Goal: Task Accomplishment & Management: Manage account settings

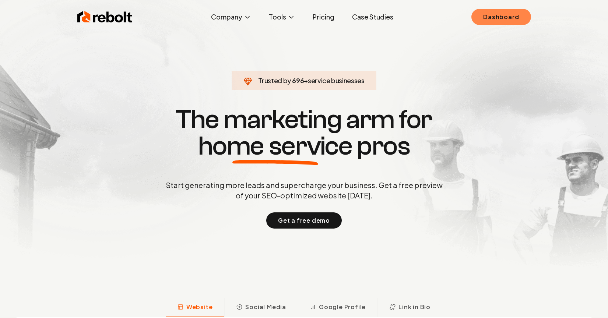
click at [497, 27] on div "Rebolt Company About Blog Jobs Tools Google Review QR Code Generator Google Bus…" at bounding box center [303, 17] width 471 height 22
click at [499, 20] on link "Dashboard" at bounding box center [500, 17] width 59 height 16
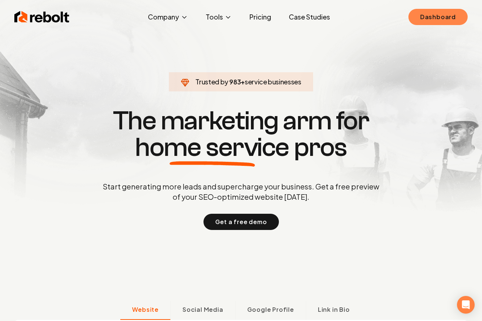
click at [434, 20] on link "Dashboard" at bounding box center [438, 17] width 59 height 16
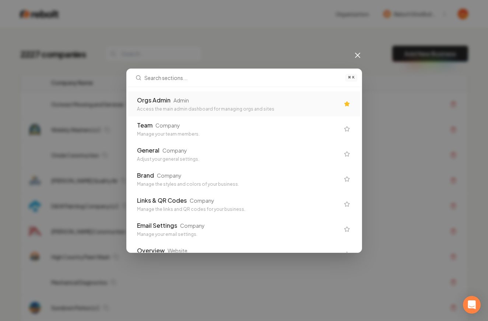
click at [156, 98] on div "Orgs Admin" at bounding box center [153, 100] width 33 height 9
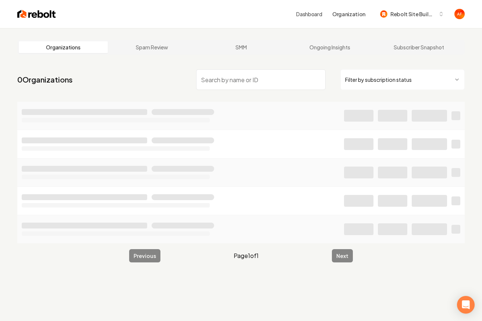
click at [215, 76] on input "search" at bounding box center [261, 79] width 130 height 21
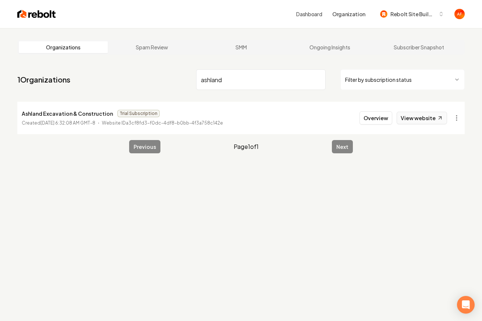
type input "ashland"
click at [428, 115] on link "View website" at bounding box center [422, 118] width 50 height 13
click at [455, 116] on html "Dashboard Organization Rebolt Site Builder Organizations Spam Review SMM Ongoin…" at bounding box center [241, 160] width 482 height 321
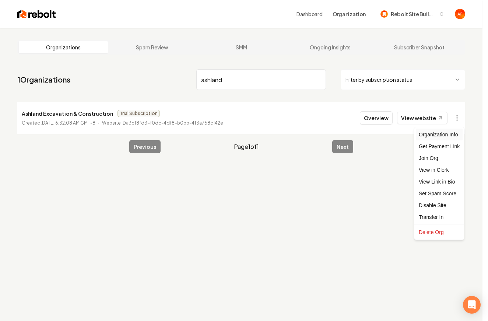
click at [446, 137] on div "Organization Info" at bounding box center [439, 134] width 47 height 12
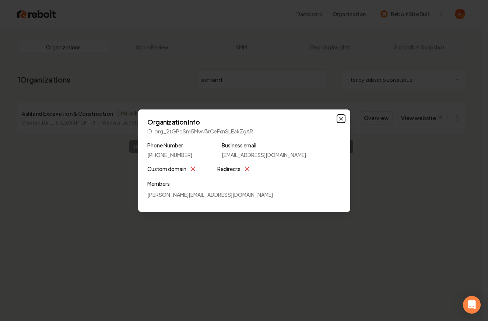
click at [338, 120] on icon "button" at bounding box center [341, 119] width 6 height 6
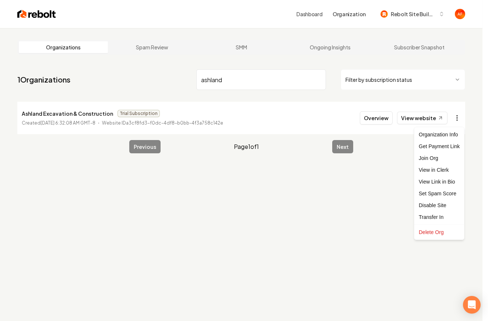
click at [459, 119] on html "Dashboard Organization Rebolt Site Builder Organizations Spam Review SMM Ongoin…" at bounding box center [244, 160] width 488 height 321
click at [432, 148] on div "Get Payment Link" at bounding box center [439, 146] width 47 height 12
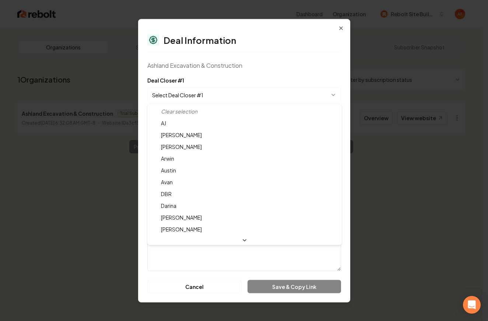
click at [261, 90] on body "**********" at bounding box center [241, 160] width 482 height 321
select select "**********"
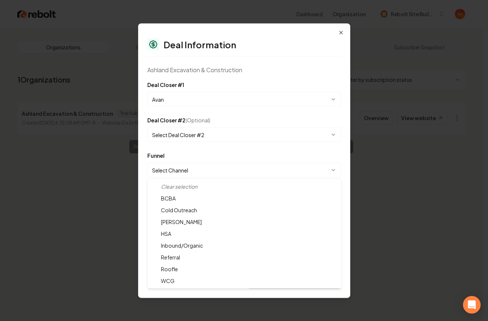
click at [222, 173] on body "**********" at bounding box center [241, 160] width 482 height 321
select select "**********"
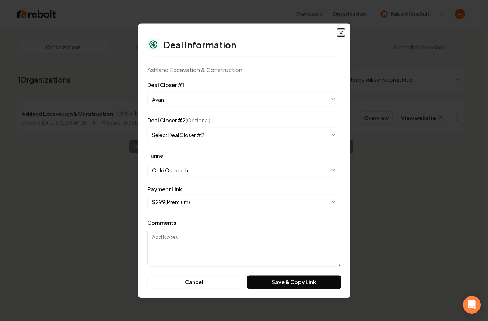
click at [342, 32] on icon "button" at bounding box center [341, 32] width 6 height 6
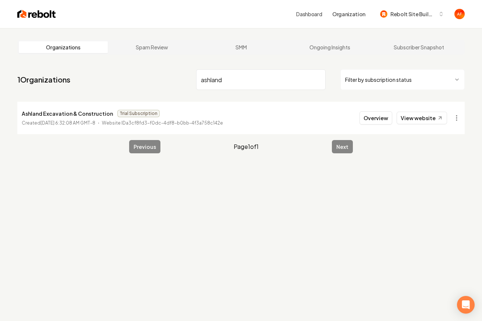
click at [241, 79] on input "ashland" at bounding box center [261, 79] width 130 height 21
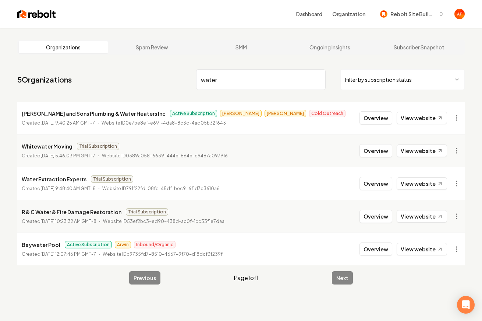
type input "water"
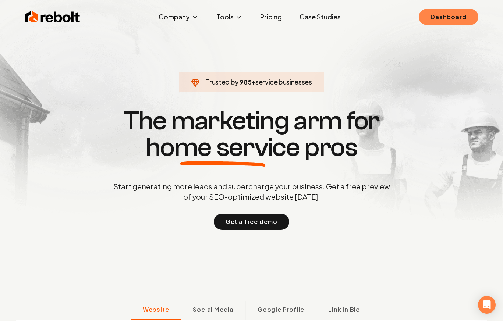
click at [436, 18] on link "Dashboard" at bounding box center [448, 17] width 59 height 16
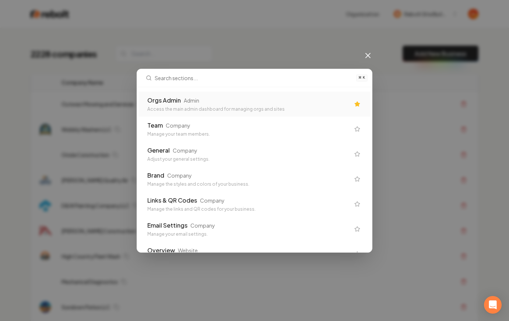
click at [185, 102] on div "Admin" at bounding box center [191, 100] width 15 height 7
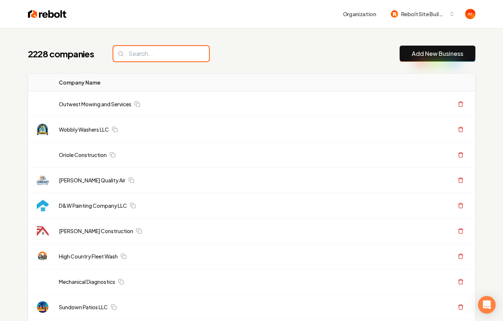
click at [152, 54] on input "search" at bounding box center [161, 53] width 96 height 15
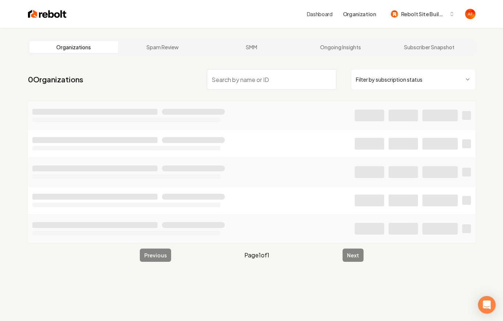
click at [233, 83] on input "search" at bounding box center [272, 79] width 130 height 21
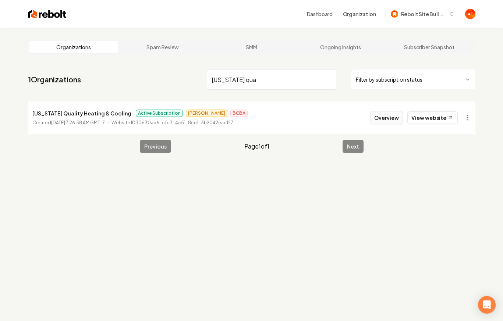
type input "utah qua"
click at [383, 117] on button "Overview" at bounding box center [386, 117] width 33 height 13
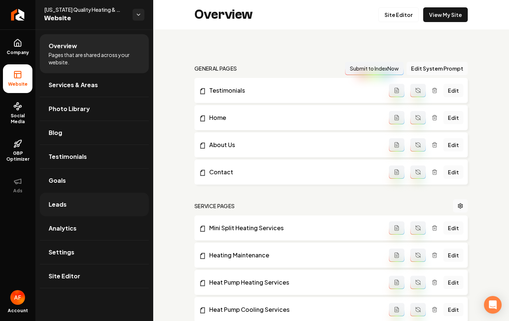
click at [67, 204] on link "Leads" at bounding box center [94, 205] width 109 height 24
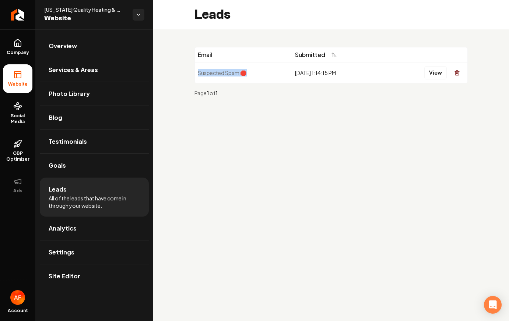
drag, startPoint x: 275, startPoint y: 66, endPoint x: 356, endPoint y: 68, distance: 80.6
click at [356, 68] on tr "Suspected Spam 🛑 7/28/2025, 1:14:15 PM View" at bounding box center [331, 72] width 272 height 21
click at [347, 74] on div "7/28/2025, 1:14:15 PM" at bounding box center [338, 72] width 87 height 7
drag, startPoint x: 350, startPoint y: 73, endPoint x: 215, endPoint y: 69, distance: 135.1
click at [216, 68] on tr "Suspected Spam 🛑 7/28/2025, 1:14:15 PM View" at bounding box center [331, 72] width 272 height 21
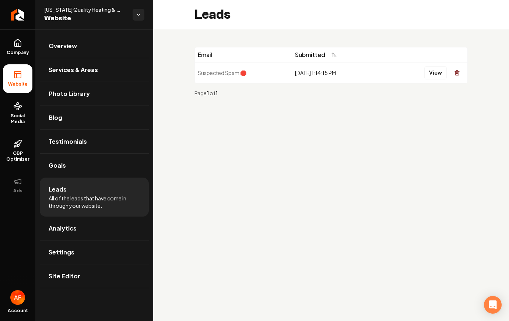
click at [215, 69] on td "Suspected Spam 🛑" at bounding box center [243, 72] width 97 height 21
click at [21, 10] on icon "Return to dashboard" at bounding box center [18, 15] width 12 height 12
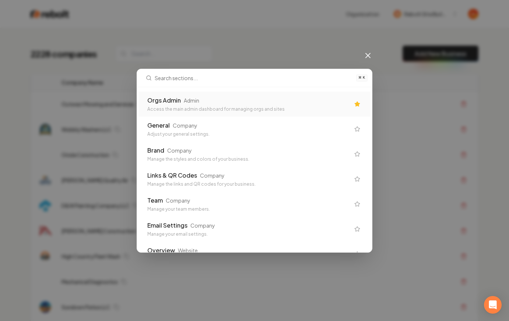
click at [175, 104] on div "Orgs Admin" at bounding box center [163, 100] width 33 height 9
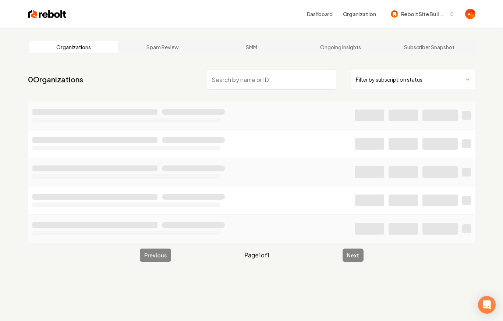
click at [227, 77] on input "search" at bounding box center [272, 79] width 130 height 21
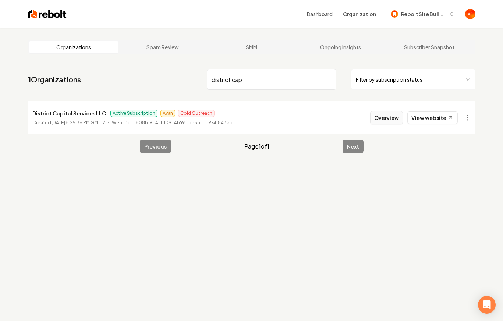
type input "district cap"
click at [379, 112] on button "Overview" at bounding box center [386, 117] width 33 height 13
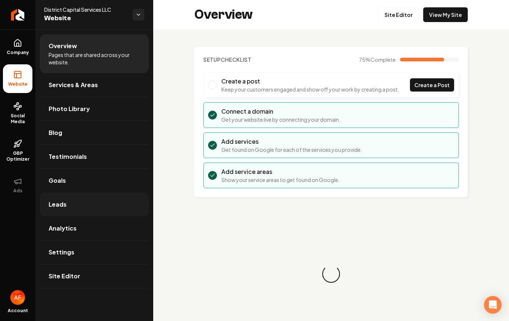
click at [60, 204] on span "Leads" at bounding box center [58, 204] width 18 height 9
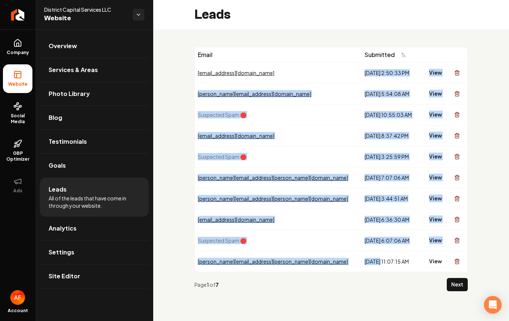
drag, startPoint x: 319, startPoint y: 66, endPoint x: 339, endPoint y: 262, distance: 197.1
click at [339, 262] on tbody "healy2ja@gmail.com 9/2/2025, 2:50:33 PM View esther.falcon.bell@gmail.com 9/1/2…" at bounding box center [331, 167] width 272 height 210
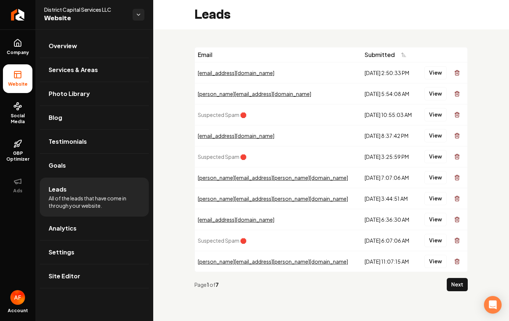
click at [364, 263] on div "8/19/2025, 11:07:15 AM" at bounding box center [389, 261] width 51 height 7
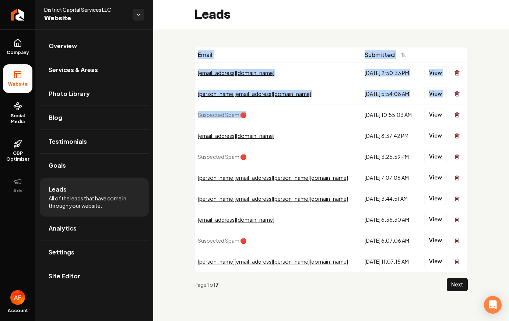
drag, startPoint x: 193, startPoint y: 110, endPoint x: 312, endPoint y: 112, distance: 119.7
click at [312, 113] on div "Email Submitted healy2ja@gmail.com 9/2/2025, 2:50:33 PM View esther.falcon.bell…" at bounding box center [331, 172] width 356 height 286
drag, startPoint x: 312, startPoint y: 112, endPoint x: 357, endPoint y: 105, distance: 44.8
click at [313, 112] on td "Suspected Spam 🛑" at bounding box center [278, 114] width 167 height 21
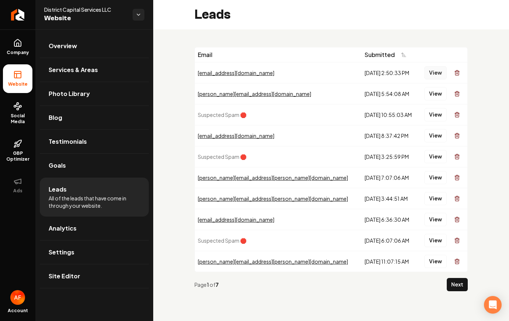
click at [435, 72] on button "View" at bounding box center [435, 72] width 22 height 13
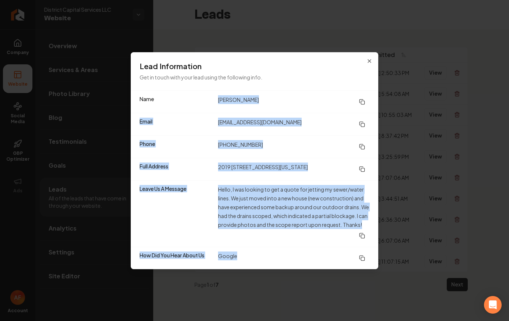
drag, startPoint x: 219, startPoint y: 93, endPoint x: 247, endPoint y: 258, distance: 168.0
click at [247, 258] on dl "Name Josh Healy Email healy2ja@gmail.com Phone (978) 337-8301 Full Address 2019…" at bounding box center [254, 180] width 247 height 179
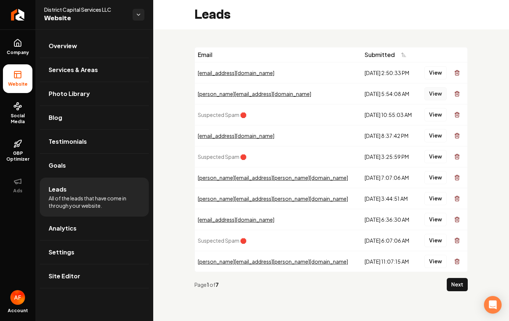
click at [443, 92] on button "View" at bounding box center [435, 93] width 22 height 13
click at [71, 225] on span "Analytics" at bounding box center [63, 228] width 28 height 9
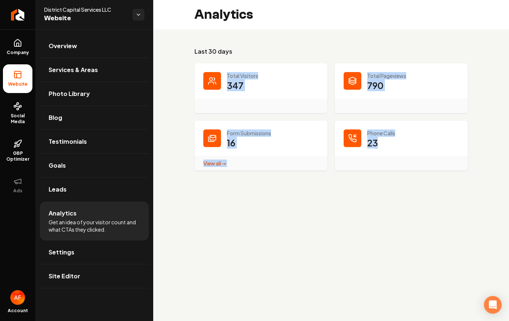
drag, startPoint x: 194, startPoint y: 65, endPoint x: 406, endPoint y: 156, distance: 230.6
click at [406, 156] on dl "Total Visitors 347 Total Pageviews 790 Form Submissions 16 View all → Form Subm…" at bounding box center [330, 116] width 273 height 107
click at [332, 164] on dl "Total Visitors 347 Total Pageviews 790 Form Submissions 16 View all → Form Subm…" at bounding box center [330, 116] width 273 height 107
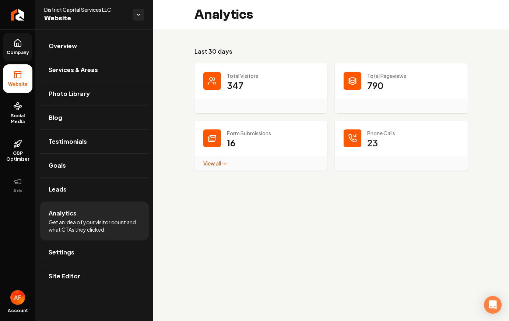
click at [22, 49] on link "Company" at bounding box center [17, 47] width 29 height 29
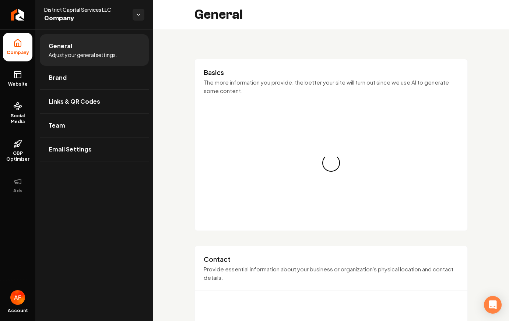
click at [20, 79] on icon at bounding box center [17, 74] width 9 height 9
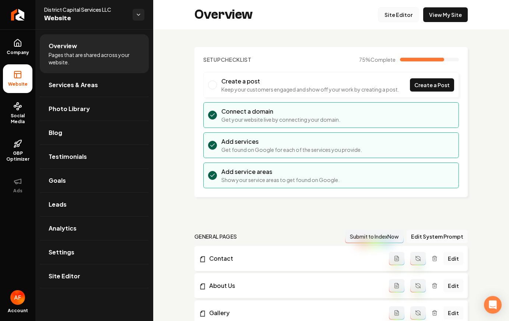
click at [397, 15] on link "Site Editor" at bounding box center [398, 14] width 40 height 15
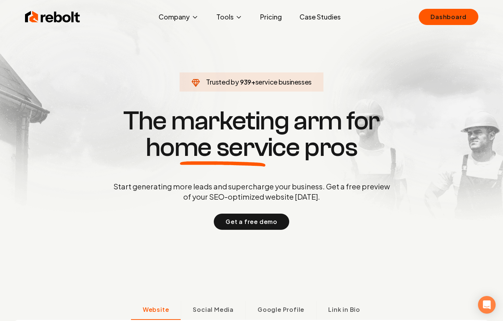
click at [308, 22] on link "Case Studies" at bounding box center [320, 17] width 53 height 15
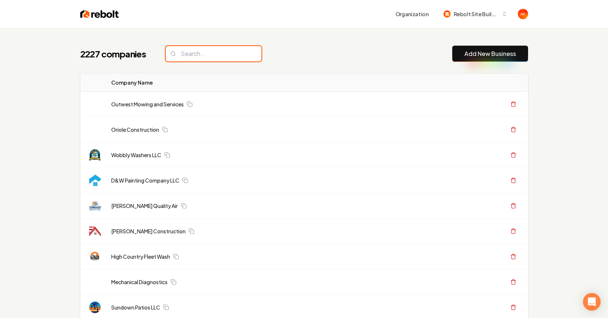
click at [228, 52] on input "search" at bounding box center [214, 53] width 96 height 15
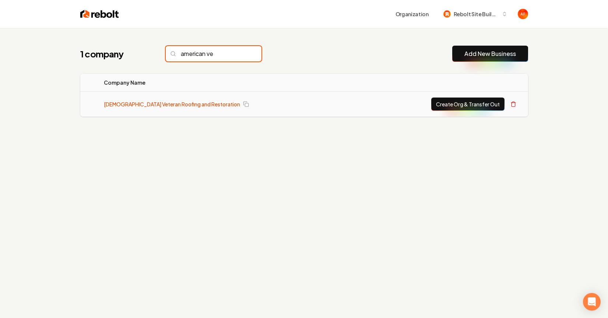
type input "american ve"
click at [171, 103] on link "American Veteran Roofing and Restoration" at bounding box center [172, 103] width 136 height 7
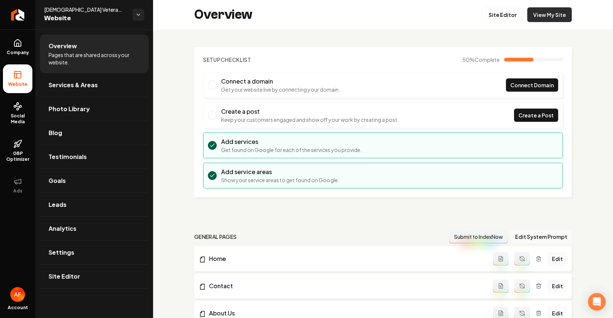
click at [548, 16] on link "View My Site" at bounding box center [549, 14] width 45 height 15
click at [19, 10] on icon "Return to dashboard" at bounding box center [18, 15] width 12 height 12
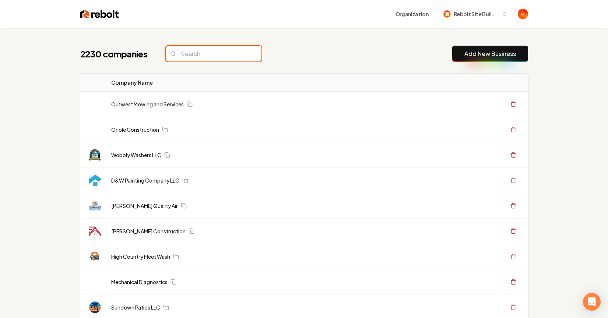
click at [225, 53] on input "search" at bounding box center [214, 53] width 96 height 15
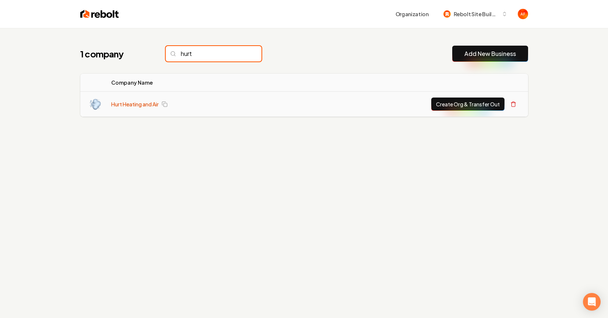
type input "hurt"
click at [137, 102] on link "Hurt Heating and Air" at bounding box center [134, 103] width 47 height 7
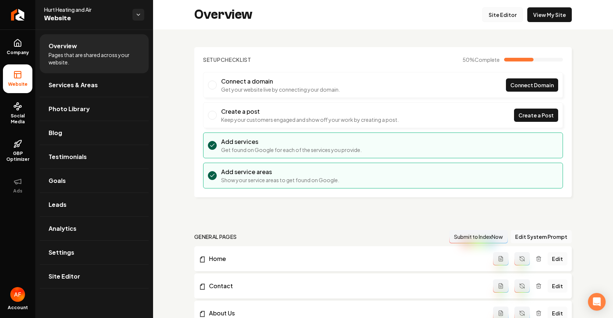
click at [506, 16] on link "Site Editor" at bounding box center [503, 14] width 40 height 15
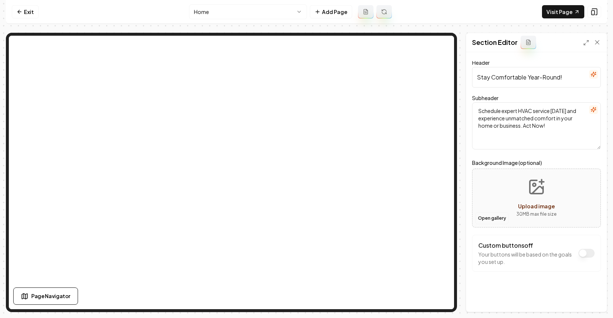
click at [479, 223] on button "Open gallery" at bounding box center [492, 218] width 33 height 12
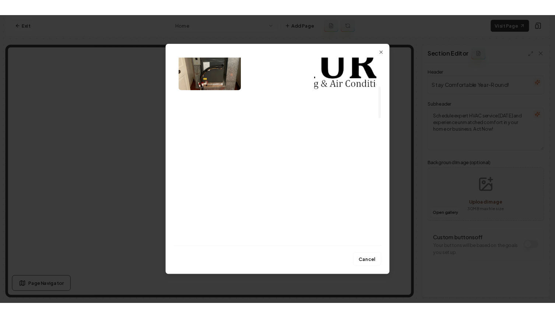
scroll to position [187, 0]
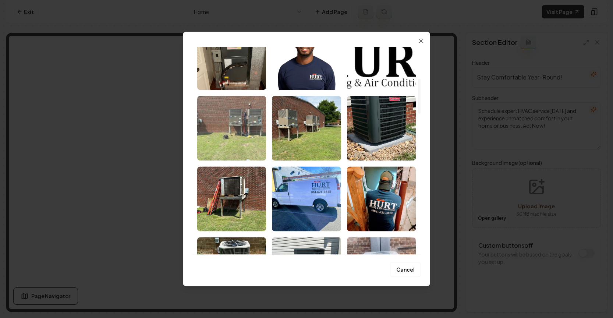
click at [236, 133] on img "Select image image_6840a37ab13a102537630770.jpeg" at bounding box center [231, 128] width 69 height 65
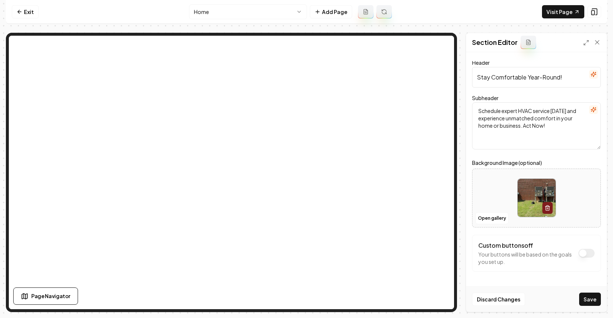
drag, startPoint x: 585, startPoint y: 296, endPoint x: 610, endPoint y: 254, distance: 49.7
click at [585, 296] on button "Save" at bounding box center [590, 299] width 22 height 13
click at [570, 17] on link "Visit Page" at bounding box center [563, 11] width 42 height 13
click at [28, 14] on link "Exit" at bounding box center [25, 11] width 27 height 13
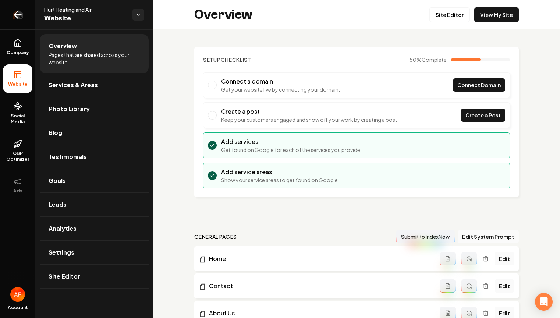
click at [13, 10] on icon "Return to dashboard" at bounding box center [18, 15] width 12 height 12
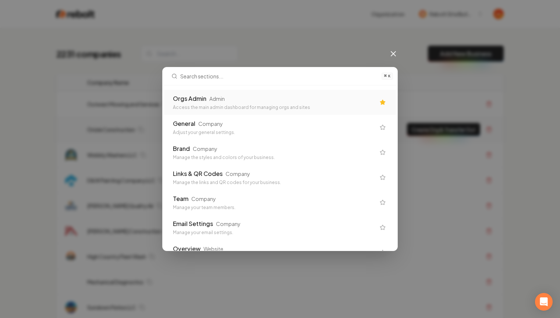
click at [262, 104] on div "Orgs Admin Admin Access the main admin dashboard for managing orgs and sites" at bounding box center [274, 102] width 202 height 16
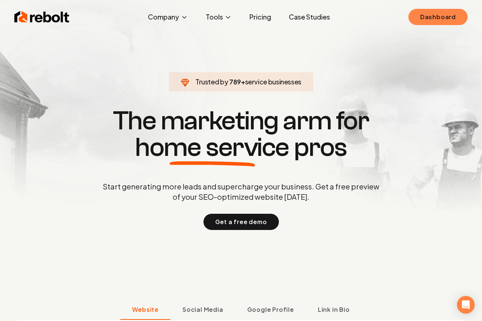
click at [432, 13] on link "Dashboard" at bounding box center [438, 17] width 59 height 16
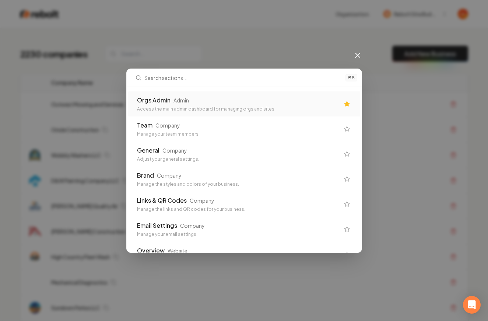
click at [215, 105] on div "Orgs Admin Admin Access the main admin dashboard for managing orgs and sites" at bounding box center [238, 104] width 202 height 16
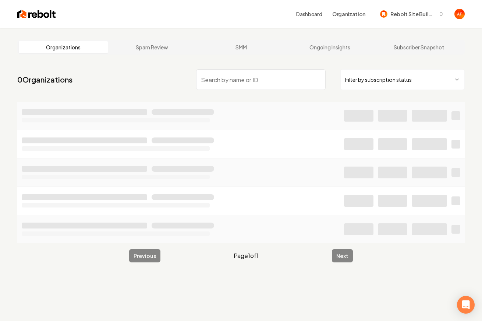
click at [266, 84] on input "search" at bounding box center [261, 79] width 130 height 21
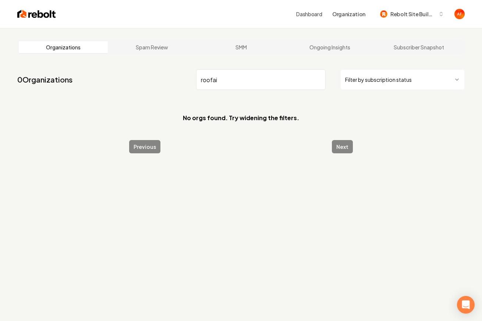
type input "roofai"
click at [36, 15] on img at bounding box center [36, 14] width 39 height 10
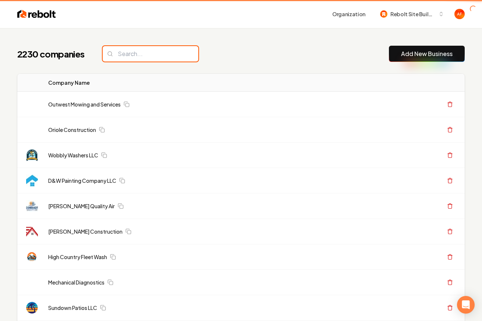
click at [166, 57] on input "search" at bounding box center [151, 53] width 96 height 15
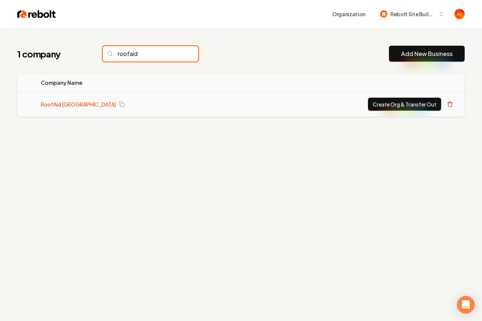
type input "roofaid"
click at [52, 106] on link "RoofAid [GEOGRAPHIC_DATA]" at bounding box center [78, 103] width 75 height 7
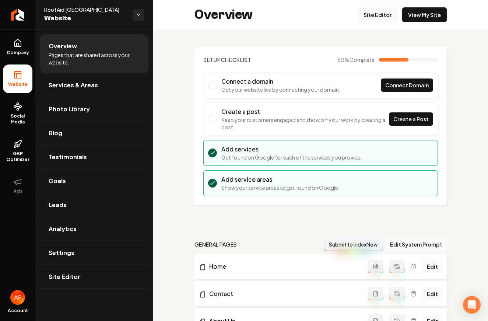
click at [375, 11] on link "Site Editor" at bounding box center [377, 14] width 40 height 15
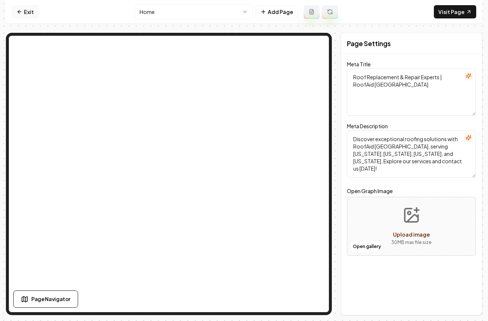
click at [27, 6] on link "Exit" at bounding box center [25, 11] width 27 height 13
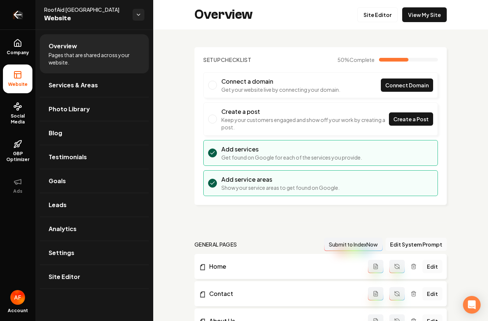
click at [17, 16] on icon "Return to dashboard" at bounding box center [18, 15] width 12 height 12
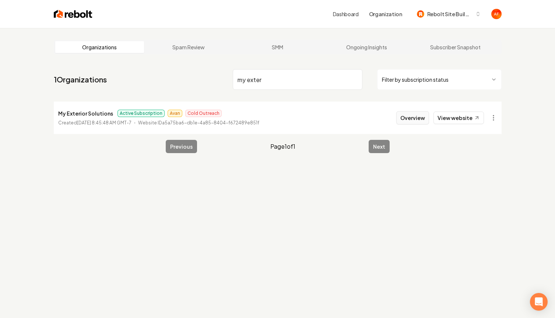
type input "my exter"
click at [418, 116] on button "Overview" at bounding box center [412, 117] width 33 height 13
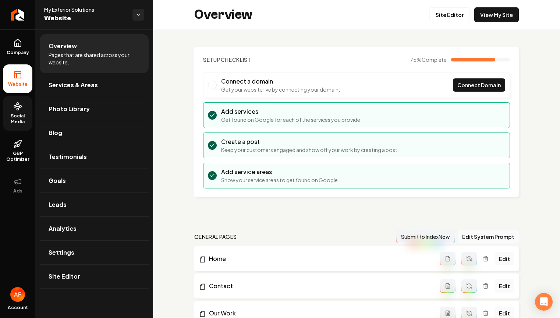
click at [20, 117] on span "Social Media" at bounding box center [17, 119] width 29 height 12
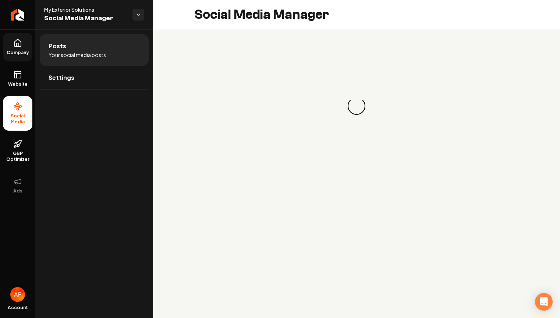
click at [22, 57] on link "Company" at bounding box center [17, 47] width 29 height 29
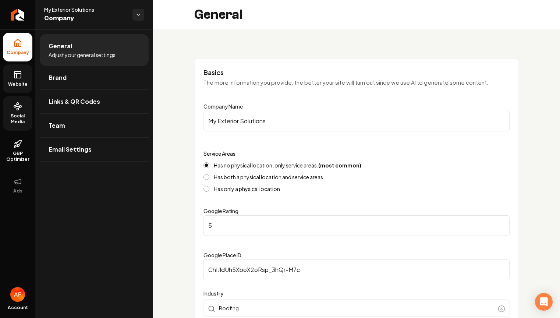
click at [20, 84] on span "Website" at bounding box center [17, 84] width 25 height 6
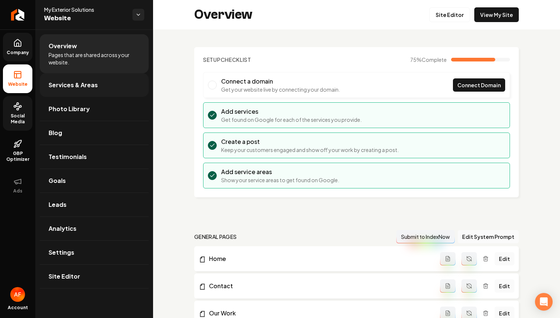
click at [64, 82] on span "Services & Areas" at bounding box center [73, 85] width 49 height 9
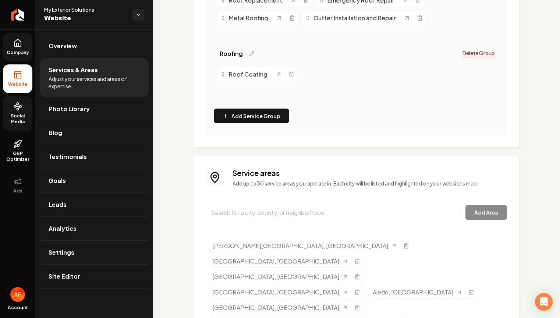
scroll to position [403, 0]
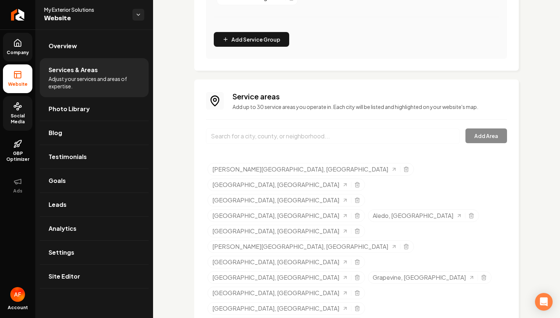
click at [243, 135] on input "Main content area" at bounding box center [333, 135] width 254 height 15
click at [482, 137] on div "[GEOGRAPHIC_DATA], [GEOGRAPHIC_DATA] Add Area" at bounding box center [356, 140] width 301 height 24
click at [280, 131] on input "[GEOGRAPHIC_DATA], [GEOGRAPHIC_DATA]" at bounding box center [333, 135] width 254 height 15
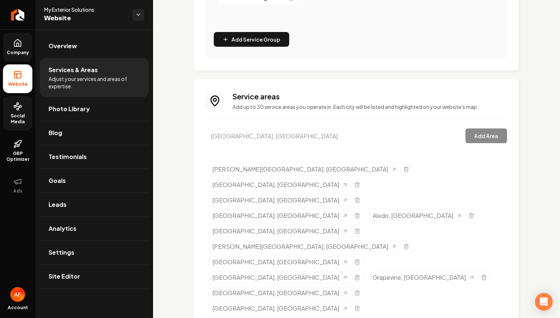
paste input "We’ll add [PERSON_NAME] as a city"
drag, startPoint x: 371, startPoint y: 133, endPoint x: 211, endPoint y: 128, distance: 159.4
click at [211, 128] on input "We’ll add [PERSON_NAME] as a cityWeatherford, [GEOGRAPHIC_DATA]" at bounding box center [333, 135] width 254 height 15
type input "[GEOGRAPHIC_DATA], [GEOGRAPHIC_DATA]"
click at [490, 142] on div "[GEOGRAPHIC_DATA], [GEOGRAPHIC_DATA] Add Area" at bounding box center [356, 140] width 301 height 24
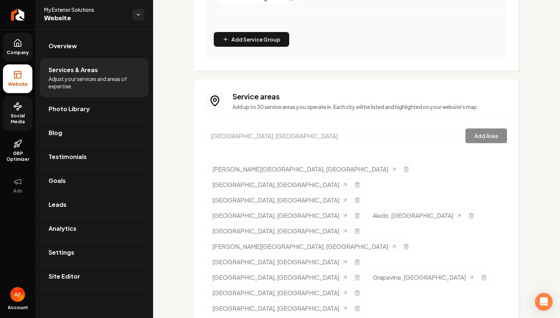
click at [489, 141] on div "[GEOGRAPHIC_DATA], [GEOGRAPHIC_DATA] Add Area" at bounding box center [356, 140] width 301 height 24
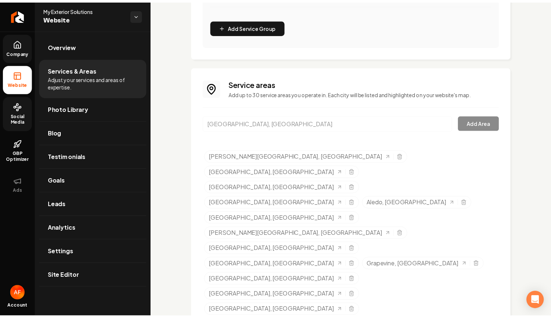
scroll to position [417, 0]
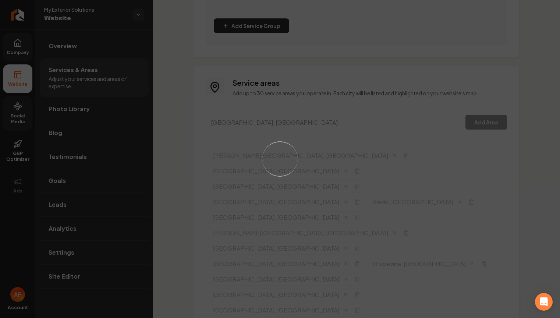
click at [354, 117] on div "Loading..." at bounding box center [280, 159] width 560 height 318
click at [472, 119] on div "Loading..." at bounding box center [280, 159] width 560 height 318
click at [484, 120] on div "Loading..." at bounding box center [280, 159] width 560 height 318
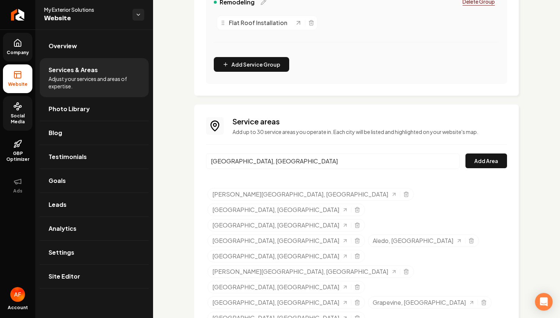
click at [485, 122] on h3 "Service areas" at bounding box center [370, 121] width 275 height 10
click at [481, 172] on div "[GEOGRAPHIC_DATA], [GEOGRAPHIC_DATA] Add Area" at bounding box center [356, 165] width 301 height 24
click at [482, 164] on button "Add Area" at bounding box center [487, 160] width 42 height 15
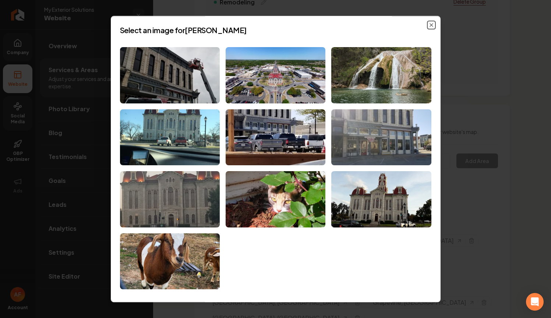
scroll to position [435, 0]
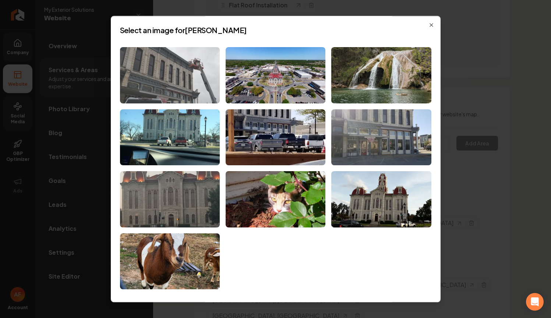
click at [188, 86] on img at bounding box center [170, 75] width 100 height 56
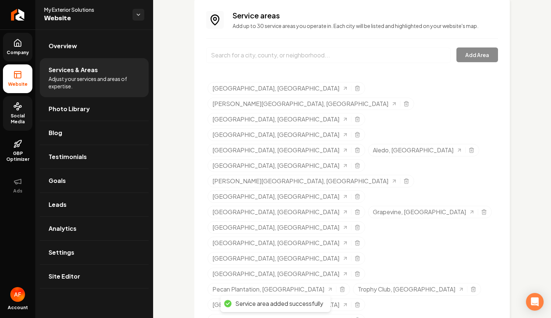
scroll to position [329, 0]
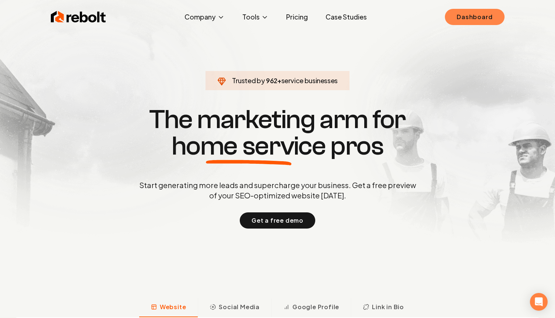
click at [486, 18] on link "Dashboard" at bounding box center [474, 17] width 59 height 16
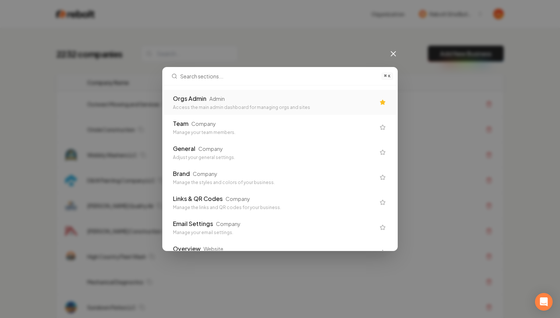
click at [282, 55] on div "⌘ K Orgs Admin Admin Access the main admin dashboard for managing orgs and site…" at bounding box center [280, 159] width 560 height 318
click at [387, 52] on div "⌘ K Orgs Admin Admin Access the main admin dashboard for managing orgs and site…" at bounding box center [280, 159] width 560 height 318
click at [391, 52] on icon at bounding box center [393, 53] width 9 height 9
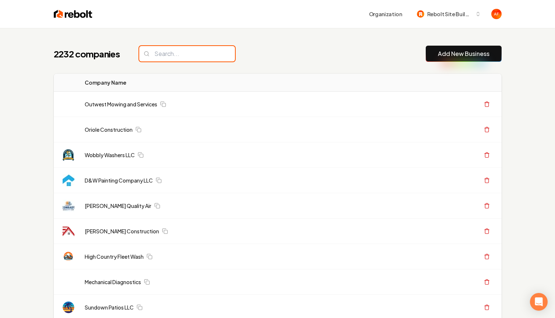
click at [197, 47] on input "search" at bounding box center [187, 53] width 96 height 15
click at [195, 54] on input "search" at bounding box center [187, 53] width 96 height 15
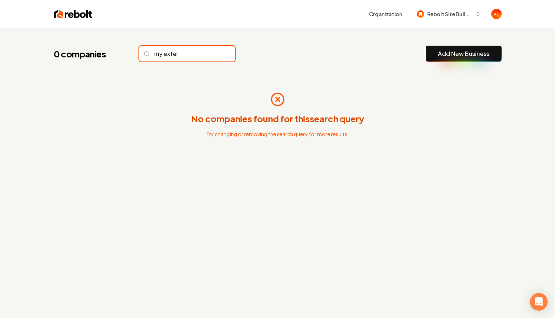
type input "my exter"
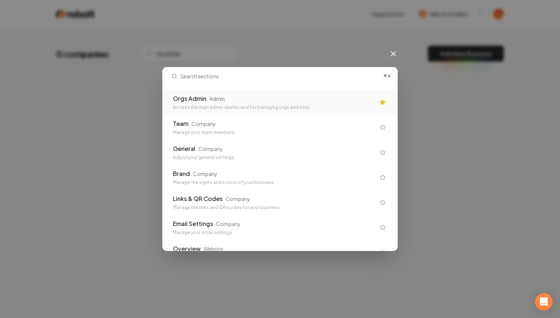
click at [257, 105] on div "Access the main admin dashboard for managing orgs and sites" at bounding box center [274, 108] width 202 height 6
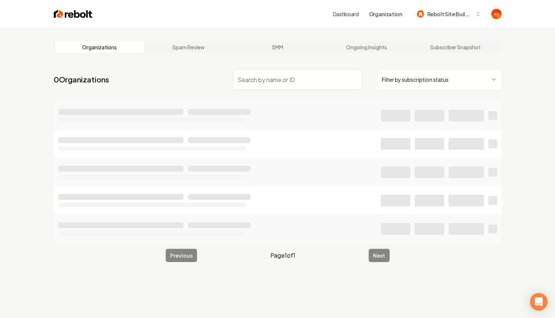
click at [251, 82] on input "search" at bounding box center [298, 79] width 130 height 21
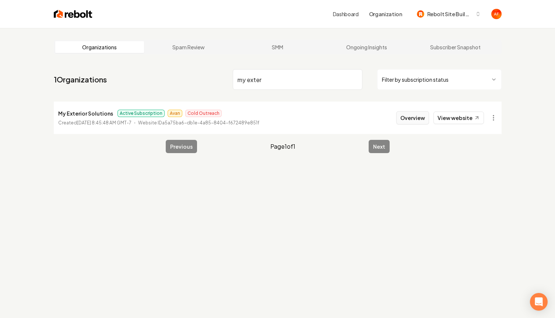
type input "my exter"
click at [425, 114] on button "Overview" at bounding box center [412, 117] width 33 height 13
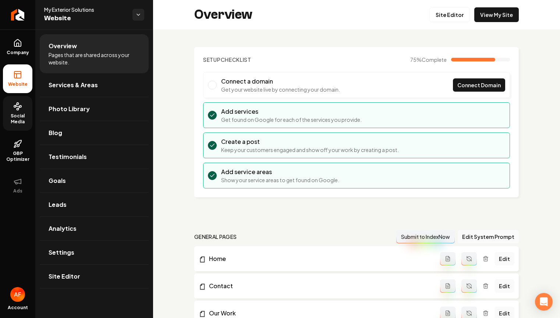
click at [18, 120] on span "Social Media" at bounding box center [17, 119] width 29 height 12
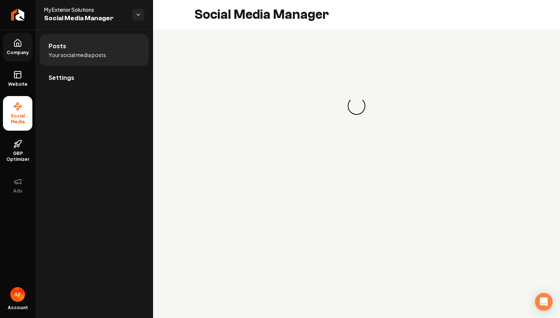
click at [17, 46] on icon at bounding box center [17, 42] width 7 height 7
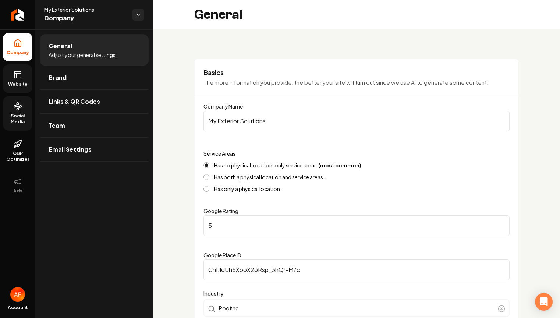
drag, startPoint x: 27, startPoint y: 80, endPoint x: 19, endPoint y: 79, distance: 7.7
click at [26, 80] on link "Website" at bounding box center [17, 78] width 29 height 29
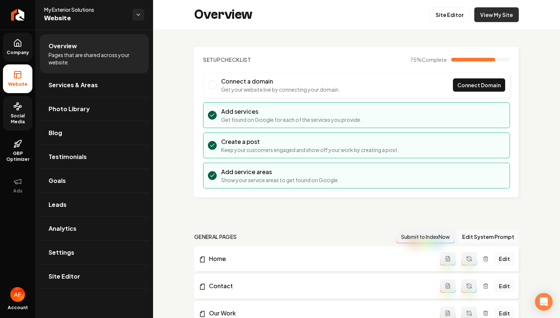
click at [499, 13] on link "View My Site" at bounding box center [496, 14] width 45 height 15
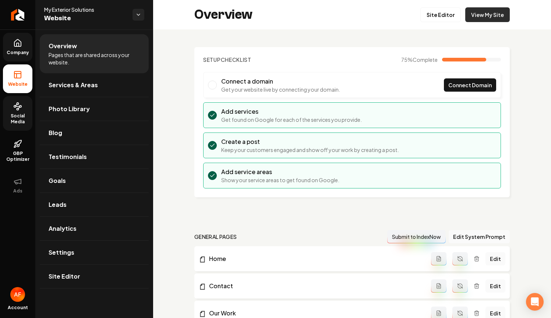
click at [469, 23] on div "Overview Site Editor View My Site" at bounding box center [352, 14] width 398 height 29
click at [477, 18] on link "View My Site" at bounding box center [487, 14] width 45 height 15
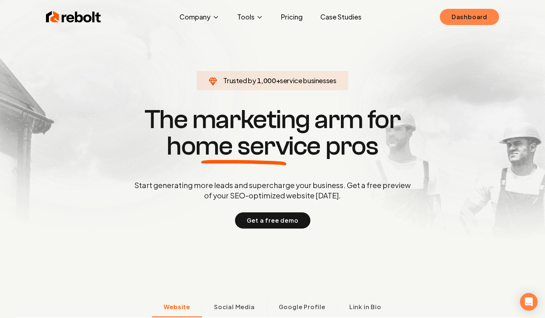
click at [453, 17] on link "Dashboard" at bounding box center [469, 17] width 59 height 16
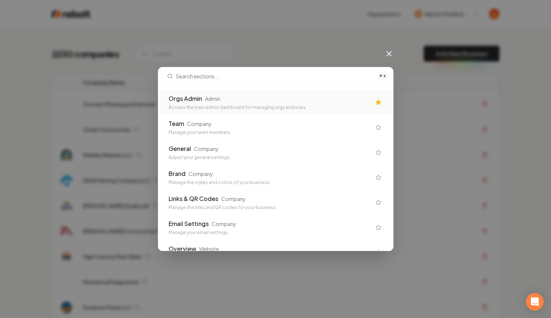
click at [283, 105] on div "Access the main admin dashboard for managing orgs and sites" at bounding box center [270, 108] width 202 height 6
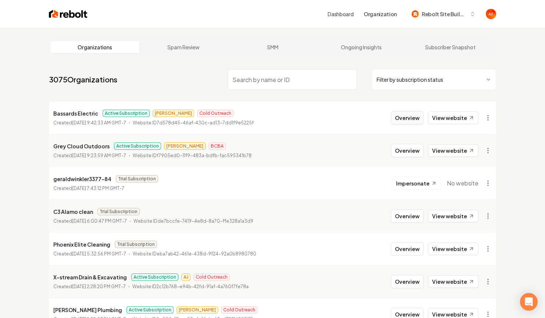
click at [409, 121] on button "Overview" at bounding box center [407, 117] width 33 height 13
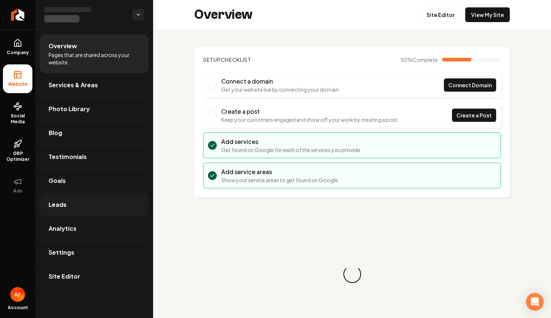
click at [78, 207] on link "Leads" at bounding box center [94, 205] width 109 height 24
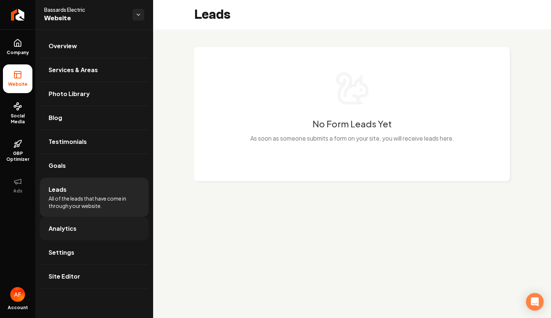
click at [103, 227] on link "Analytics" at bounding box center [94, 229] width 109 height 24
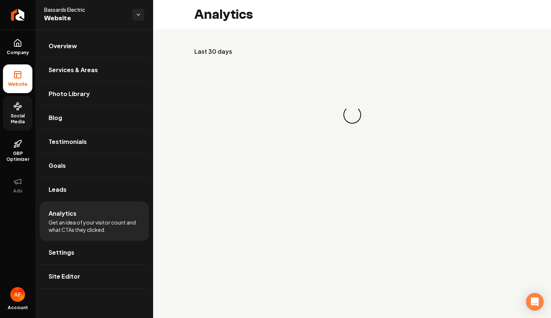
click at [18, 108] on icon at bounding box center [18, 107] width 1 height 1
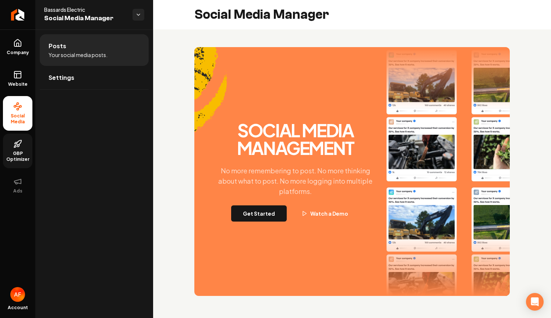
click at [21, 142] on icon at bounding box center [19, 142] width 5 height 5
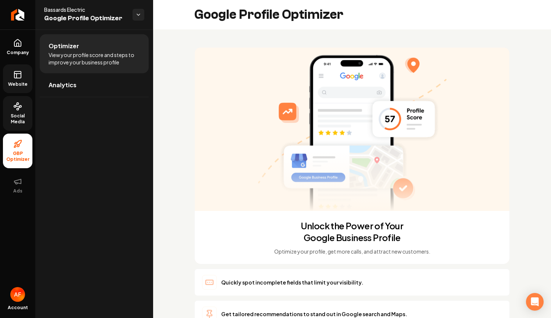
click at [21, 81] on span "Website" at bounding box center [17, 84] width 25 height 6
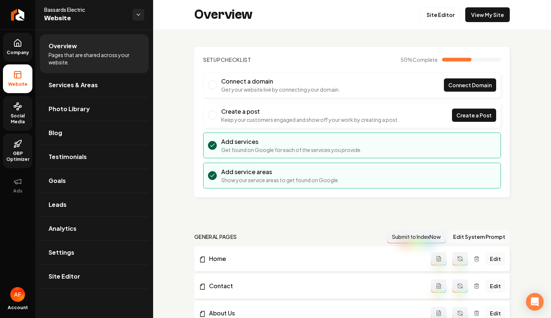
click at [21, 46] on icon at bounding box center [17, 43] width 9 height 9
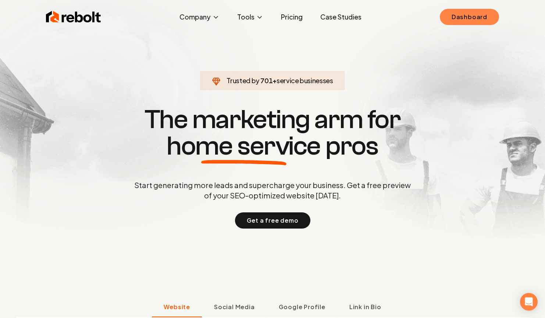
click at [461, 20] on link "Dashboard" at bounding box center [469, 17] width 59 height 16
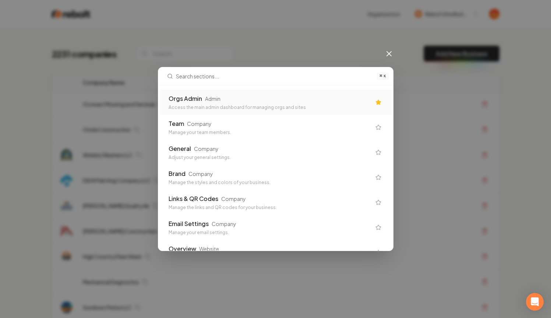
click at [257, 96] on div "Orgs Admin Admin" at bounding box center [270, 98] width 202 height 9
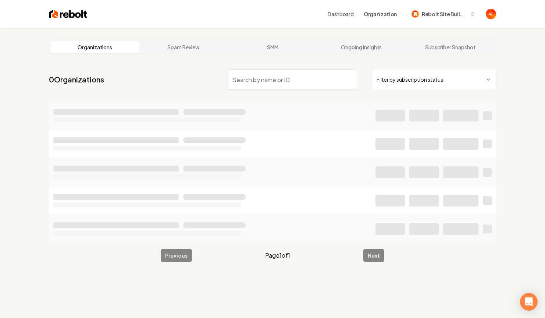
click at [237, 75] on input "search" at bounding box center [293, 79] width 130 height 21
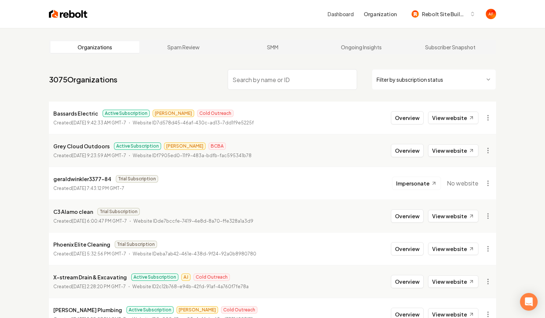
click at [289, 70] on input "search" at bounding box center [293, 79] width 130 height 21
click at [272, 83] on input "search" at bounding box center [293, 79] width 130 height 21
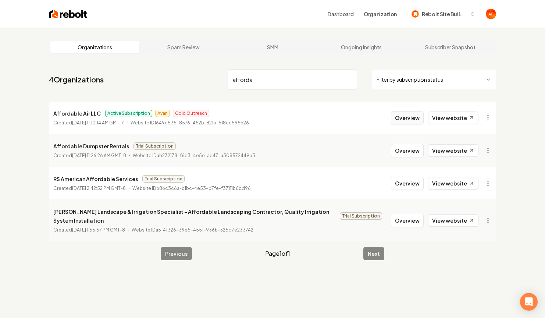
type input "afforda"
click at [402, 118] on button "Overview" at bounding box center [407, 117] width 33 height 13
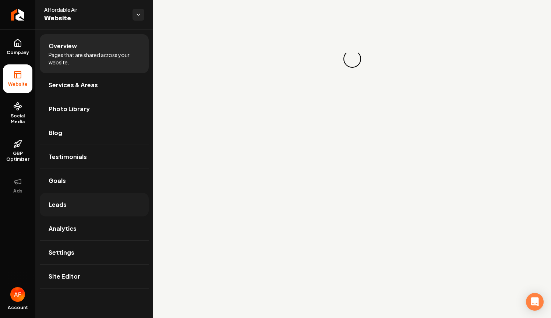
click at [71, 199] on link "Leads" at bounding box center [94, 205] width 109 height 24
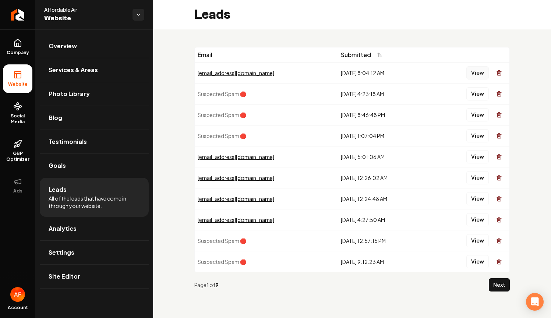
click at [471, 73] on button "View" at bounding box center [477, 72] width 22 height 13
click at [481, 159] on button "View" at bounding box center [477, 156] width 22 height 13
click at [474, 180] on button "View" at bounding box center [477, 177] width 22 height 13
click at [474, 202] on button "View" at bounding box center [477, 198] width 22 height 13
click at [459, 46] on div "Email Submitted bldesselle@gmail.com 9/4/2025, 8:04:12 AM View Suspected Spam 🛑…" at bounding box center [352, 172] width 398 height 286
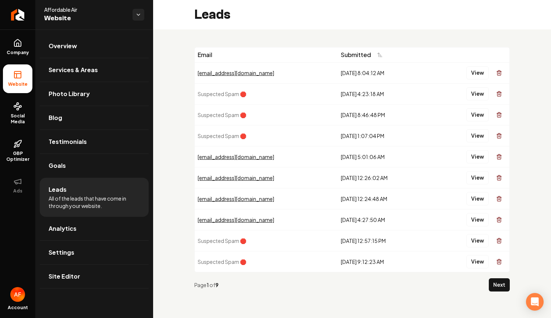
click at [476, 28] on div "Leads" at bounding box center [352, 14] width 398 height 29
click at [17, 12] on icon "Return to dashboard" at bounding box center [15, 14] width 3 height 7
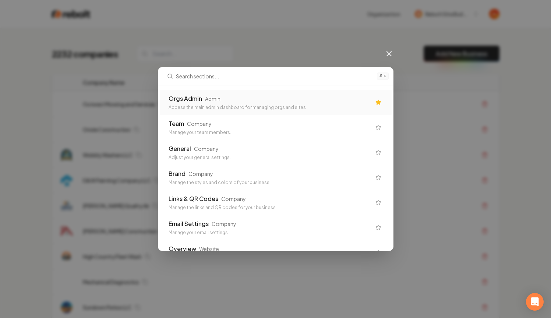
click at [227, 99] on div "Orgs Admin Admin" at bounding box center [270, 98] width 202 height 9
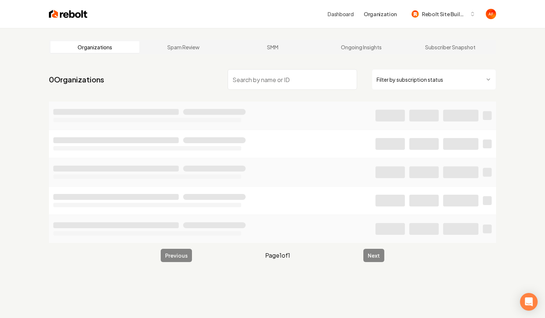
click at [257, 76] on input "search" at bounding box center [293, 79] width 130 height 21
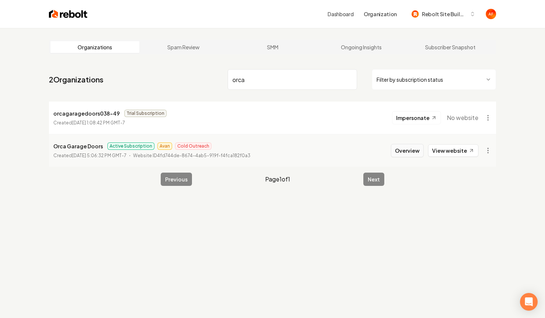
type input "orca"
click at [409, 155] on button "Overview" at bounding box center [407, 150] width 33 height 13
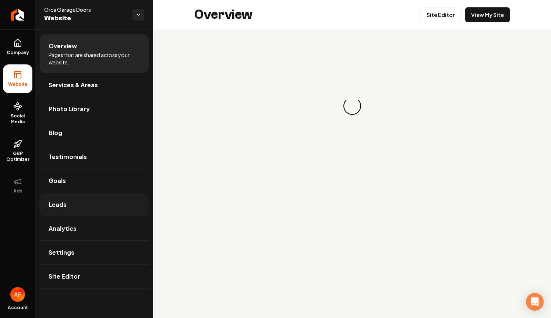
click at [84, 197] on link "Leads" at bounding box center [94, 205] width 109 height 24
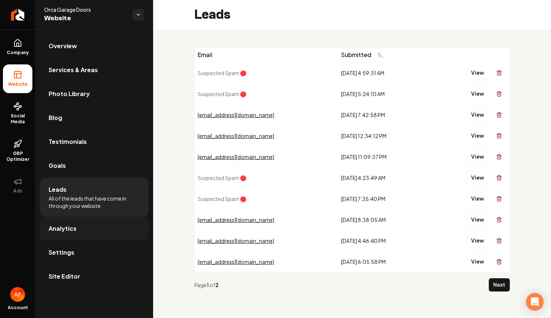
click at [89, 220] on link "Analytics" at bounding box center [94, 229] width 109 height 24
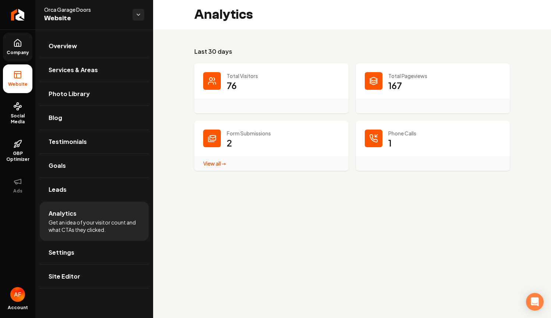
click at [13, 49] on link "Company" at bounding box center [17, 47] width 29 height 29
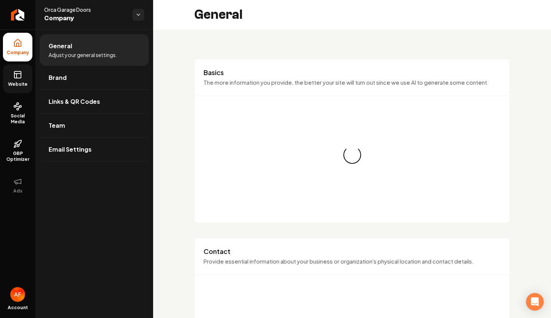
drag, startPoint x: 17, startPoint y: 83, endPoint x: 64, endPoint y: 62, distance: 51.4
click at [17, 83] on span "Website" at bounding box center [17, 84] width 25 height 6
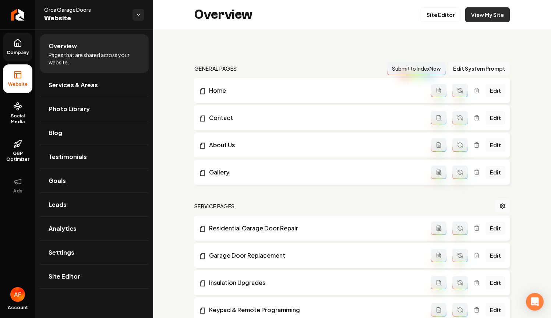
click at [499, 12] on link "View My Site" at bounding box center [487, 14] width 45 height 15
click at [15, 116] on span "Social Media" at bounding box center [17, 119] width 29 height 12
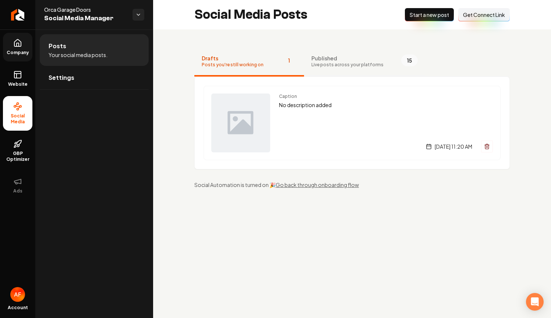
click at [359, 64] on span "Live posts across your platforms" at bounding box center [347, 65] width 72 height 6
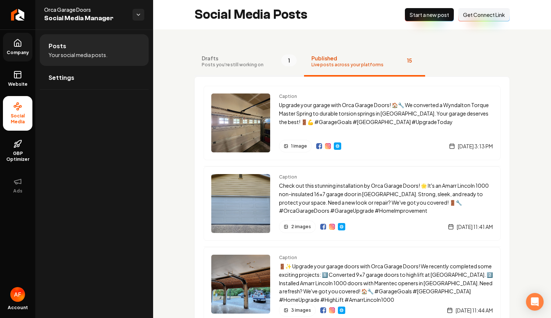
click at [254, 66] on span "Posts you're still working on" at bounding box center [233, 65] width 62 height 6
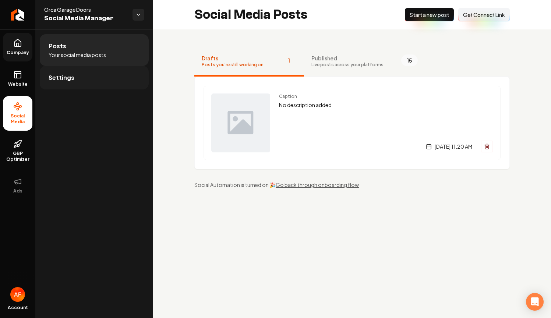
click at [102, 82] on link "Settings" at bounding box center [94, 78] width 109 height 24
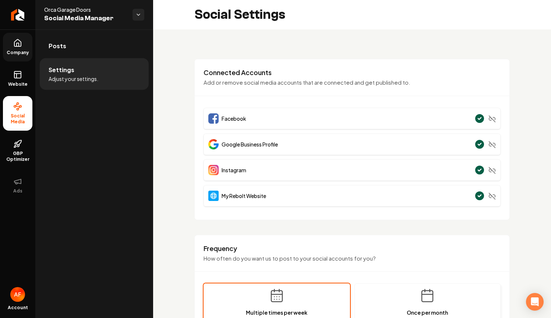
drag, startPoint x: 230, startPoint y: 156, endPoint x: 424, endPoint y: 160, distance: 194.0
click at [230, 156] on div "Facebook Google Business Profile Instagram My Rebolt Website" at bounding box center [352, 157] width 297 height 99
click at [90, 49] on link "Posts" at bounding box center [94, 46] width 109 height 24
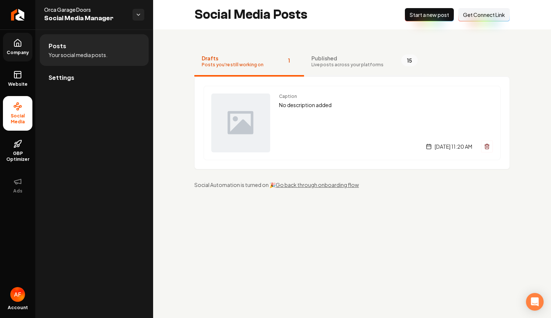
click at [338, 72] on button "Published Live posts across your platforms 15" at bounding box center [364, 61] width 121 height 29
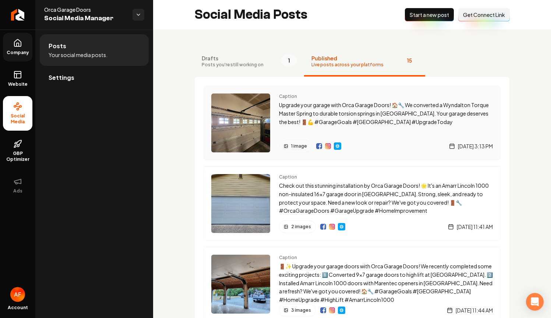
click at [327, 147] on img "Main content area" at bounding box center [328, 146] width 6 height 6
click at [56, 68] on link "Settings" at bounding box center [94, 78] width 109 height 24
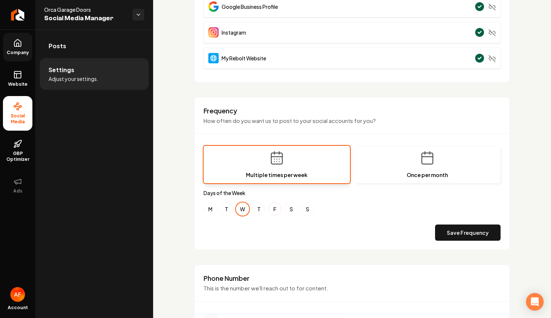
scroll to position [139, 0]
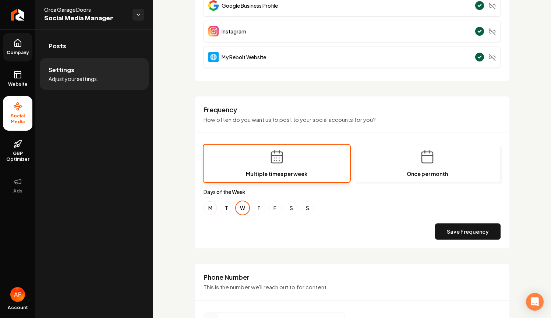
click at [213, 206] on button "M" at bounding box center [210, 207] width 13 height 13
click at [224, 207] on button "T" at bounding box center [226, 207] width 13 height 13
click at [263, 209] on button "T" at bounding box center [258, 207] width 13 height 13
click at [274, 211] on button "F" at bounding box center [274, 207] width 13 height 13
drag, startPoint x: 289, startPoint y: 209, endPoint x: 303, endPoint y: 211, distance: 14.8
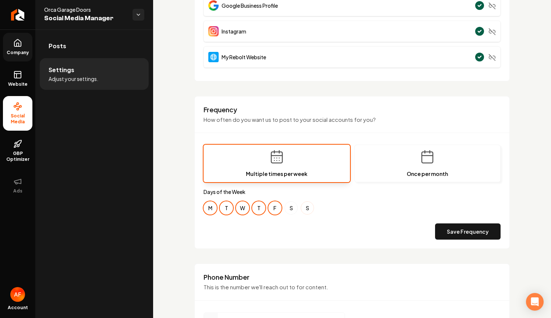
click at [289, 209] on button "S" at bounding box center [291, 207] width 13 height 13
click at [309, 211] on button "S" at bounding box center [307, 207] width 13 height 13
click at [295, 209] on button "S" at bounding box center [291, 207] width 13 height 13
click at [305, 208] on button "S" at bounding box center [307, 207] width 13 height 13
click at [90, 46] on link "Posts" at bounding box center [94, 46] width 109 height 24
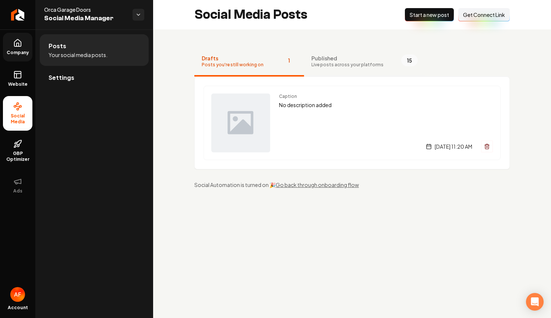
click at [367, 59] on span "Published" at bounding box center [347, 57] width 72 height 7
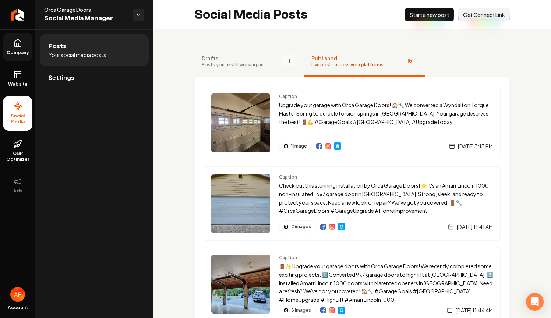
click at [262, 61] on button "Drafts Posts you're still working on 1" at bounding box center [249, 61] width 110 height 29
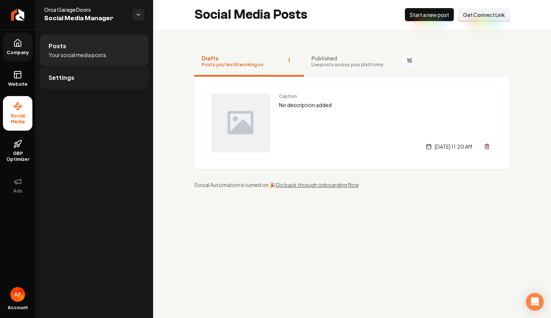
click at [61, 71] on link "Settings" at bounding box center [94, 78] width 109 height 24
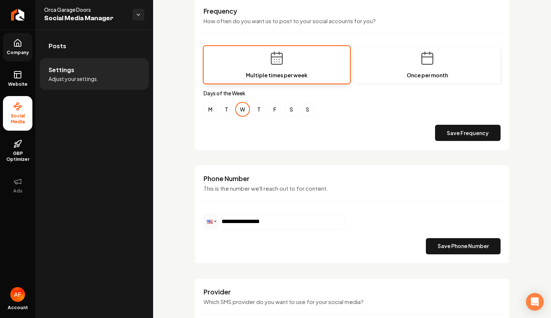
scroll to position [341, 0]
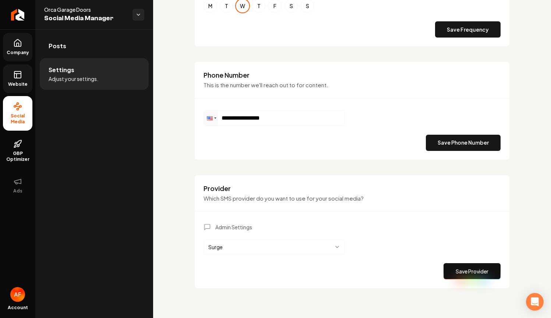
click at [17, 86] on span "Website" at bounding box center [17, 84] width 25 height 6
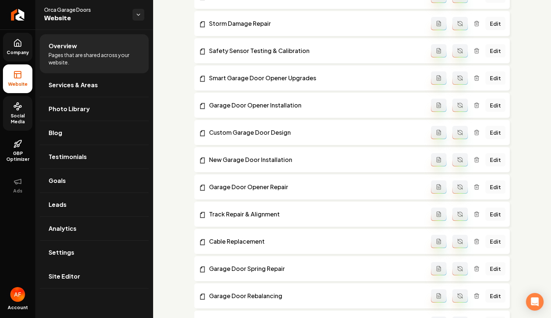
click at [17, 50] on span "Company" at bounding box center [18, 53] width 28 height 6
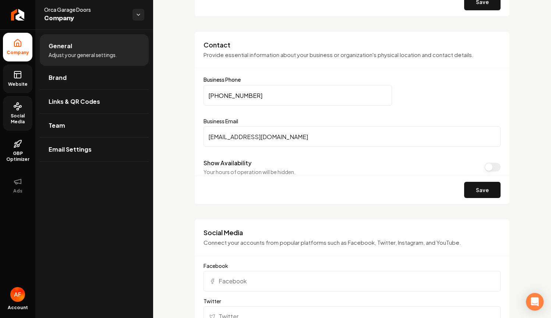
click at [18, 84] on span "Website" at bounding box center [17, 84] width 25 height 6
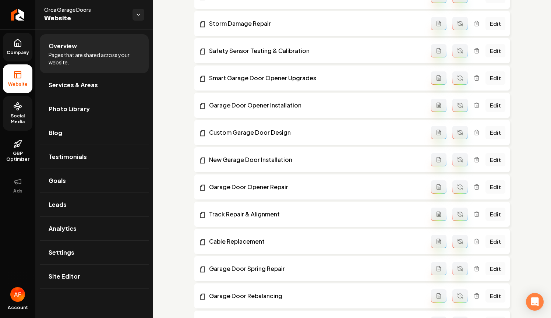
click at [14, 117] on span "Social Media" at bounding box center [17, 119] width 29 height 12
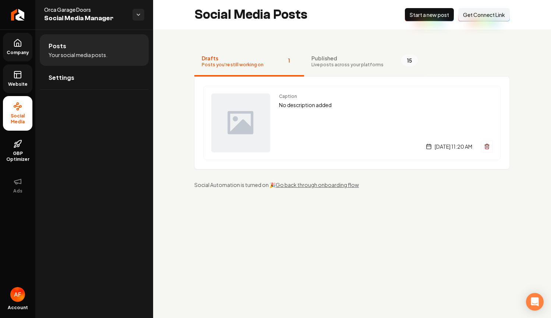
click at [340, 60] on span "Published" at bounding box center [347, 57] width 72 height 7
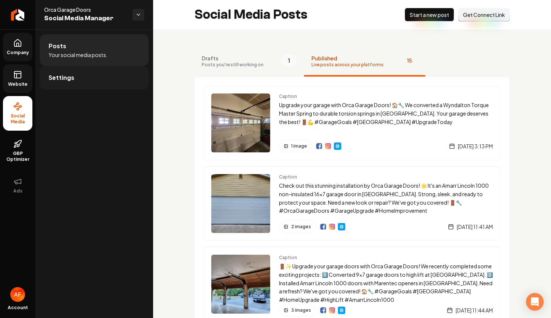
click at [82, 80] on link "Settings" at bounding box center [94, 78] width 109 height 24
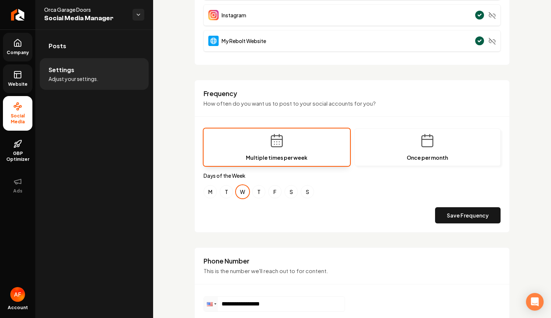
scroll to position [156, 0]
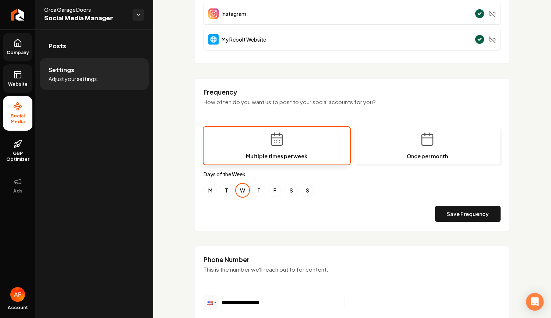
drag, startPoint x: 259, startPoint y: 192, endPoint x: 241, endPoint y: 191, distance: 18.4
click at [259, 192] on button "T" at bounding box center [258, 190] width 13 height 13
click at [228, 193] on button "T" at bounding box center [226, 190] width 13 height 13
click at [214, 193] on button "M" at bounding box center [210, 190] width 13 height 13
click at [275, 188] on button "F" at bounding box center [274, 190] width 13 height 13
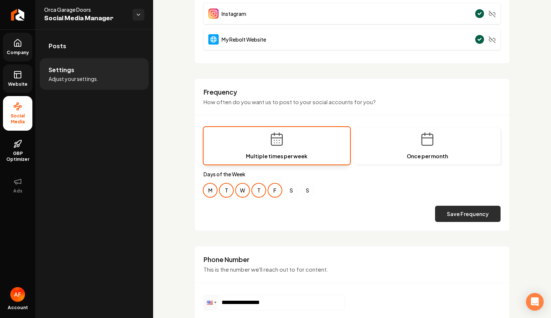
click at [479, 213] on button "Save Frequency" at bounding box center [468, 214] width 66 height 16
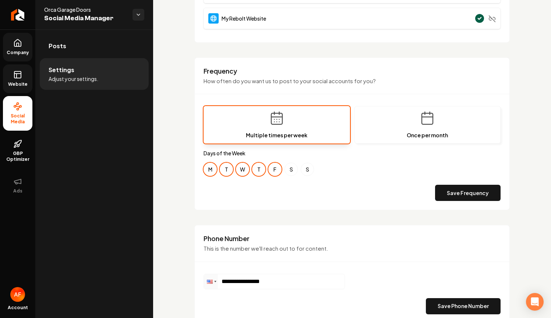
scroll to position [269, 0]
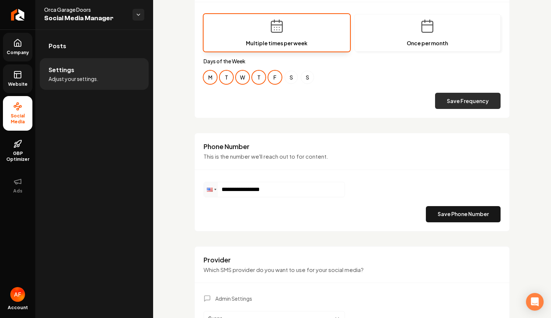
click at [460, 102] on button "Save Frequency" at bounding box center [468, 101] width 66 height 16
click at [23, 44] on link "Company" at bounding box center [17, 47] width 29 height 29
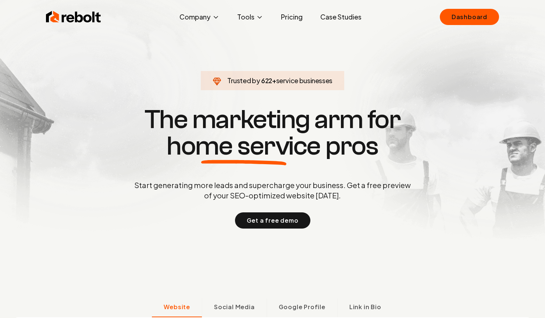
click at [424, 17] on div "Rebolt Company About Blog Jobs Tools Google Review QR Code Generator Google Bus…" at bounding box center [272, 17] width 471 height 22
click at [465, 14] on link "Dashboard" at bounding box center [469, 17] width 59 height 16
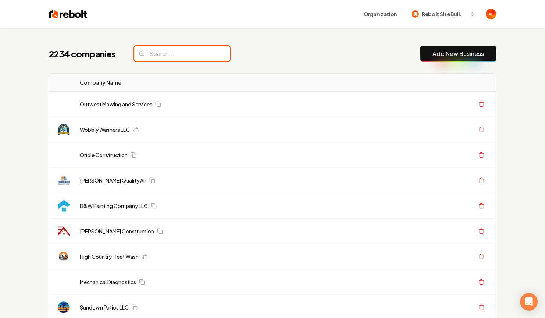
click at [199, 56] on input "search" at bounding box center [182, 53] width 96 height 15
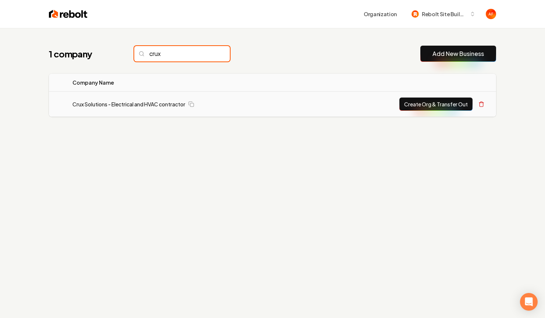
type input "crux"
click at [118, 100] on td "Crux Solutions - Electrical and HVAC contractor" at bounding box center [188, 104] width 243 height 25
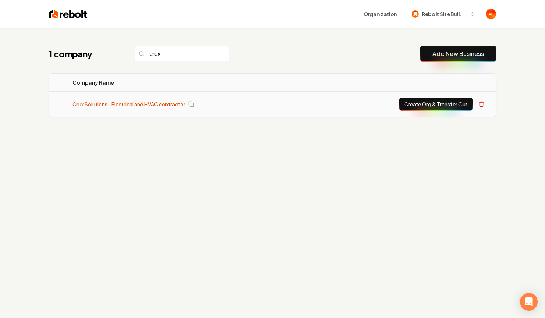
click at [117, 102] on link "Crux Solutions - Electrical and HVAC contractor" at bounding box center [129, 103] width 113 height 7
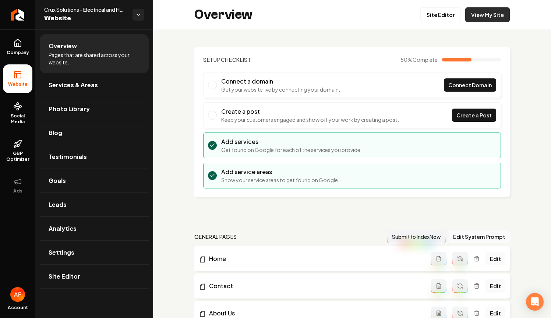
click at [475, 9] on link "View My Site" at bounding box center [487, 14] width 45 height 15
click at [439, 12] on link "Site Editor" at bounding box center [440, 14] width 40 height 15
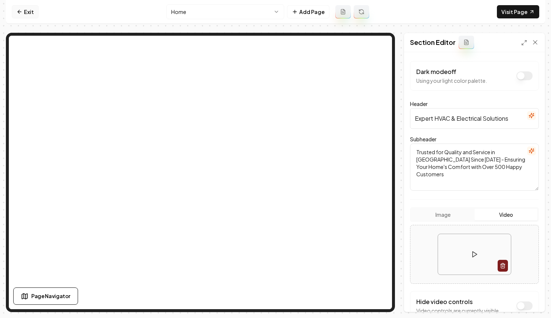
click at [20, 10] on icon at bounding box center [20, 12] width 6 height 6
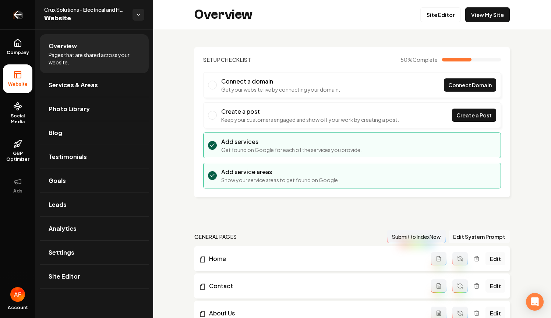
click at [28, 13] on link "Return to dashboard" at bounding box center [17, 14] width 35 height 29
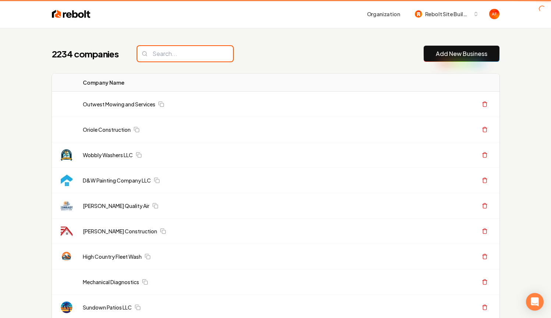
click at [153, 57] on input "search" at bounding box center [185, 53] width 96 height 15
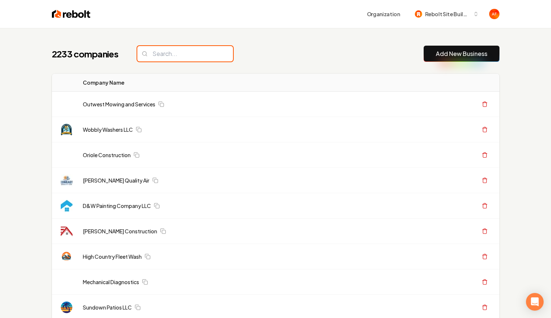
click at [153, 57] on input "search" at bounding box center [185, 53] width 96 height 15
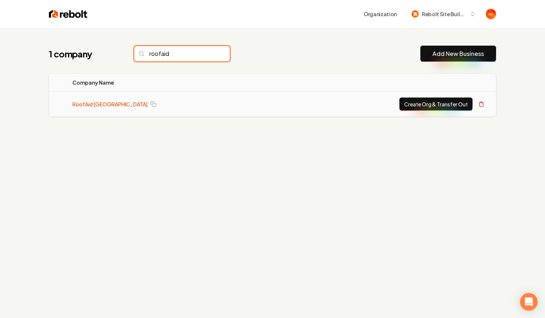
type input "roofaid"
click at [96, 102] on link "RoofAid [GEOGRAPHIC_DATA]" at bounding box center [110, 103] width 75 height 7
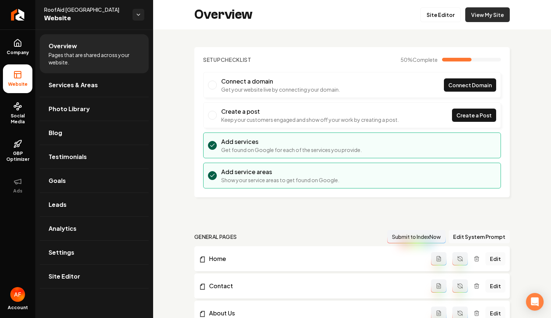
click at [492, 20] on link "View My Site" at bounding box center [487, 14] width 45 height 15
click at [71, 83] on span "Services & Areas" at bounding box center [73, 85] width 49 height 9
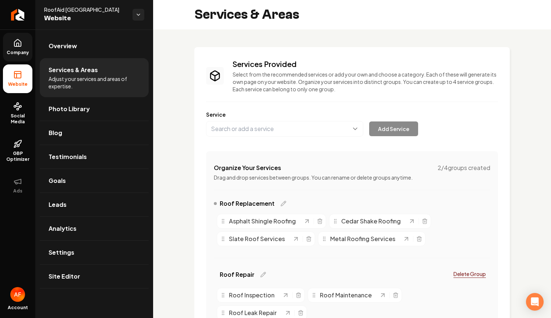
click at [15, 52] on span "Company" at bounding box center [18, 53] width 28 height 6
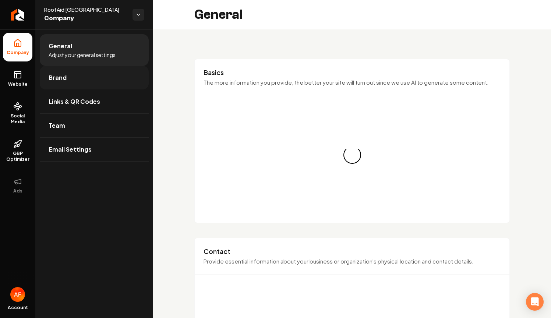
click at [61, 77] on span "Brand" at bounding box center [58, 77] width 18 height 9
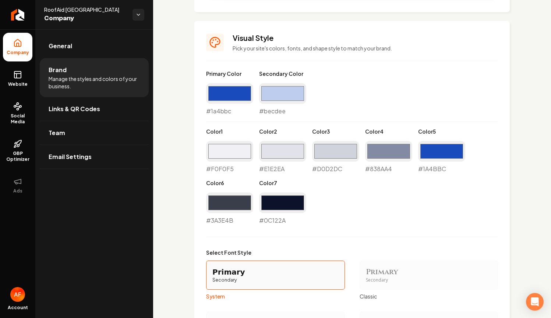
scroll to position [548, 0]
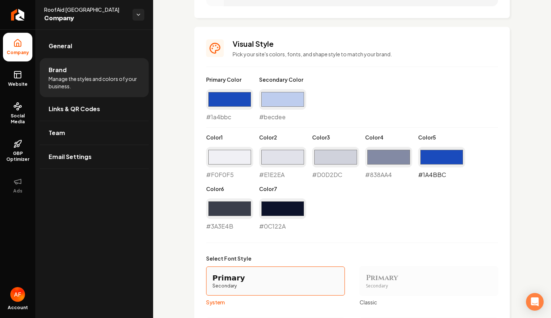
click at [444, 155] on input "#1a4bbc" at bounding box center [441, 157] width 47 height 21
type input "#d31717"
click at [486, 136] on div "Primary Color #1a4bbc #1a4bbc Secondary Color #becdee #becdee Color 1 #f0f0f5 #…" at bounding box center [352, 153] width 292 height 155
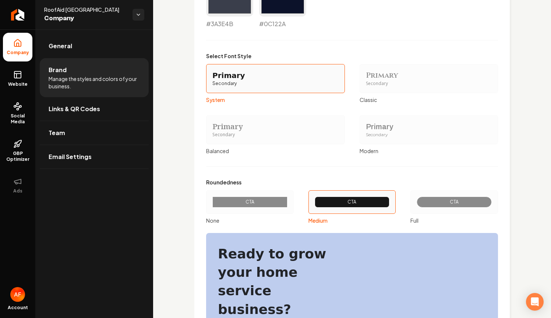
scroll to position [858, 0]
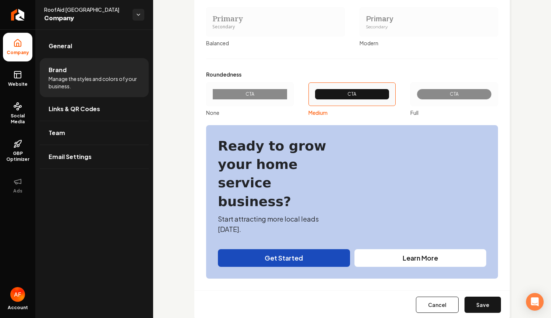
click at [447, 100] on div "CTA" at bounding box center [454, 94] width 88 height 24
click at [416, 97] on button "CTA Full" at bounding box center [413, 94] width 6 height 6
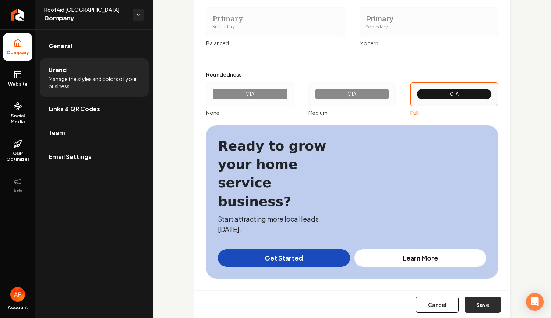
click at [487, 297] on button "Save" at bounding box center [483, 305] width 36 height 16
type input "#f0f0f5"
type input "#e1e2ea"
type input "#d0d2dc"
type input "#838aa4"
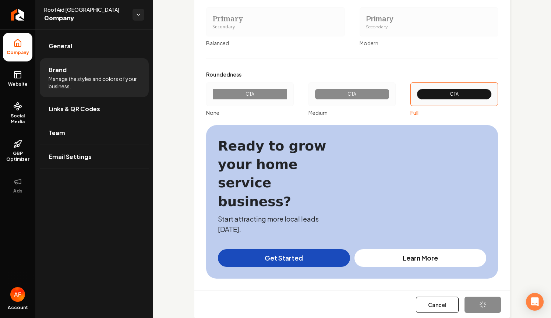
type input "#3a3e4b"
type input "#0c122a"
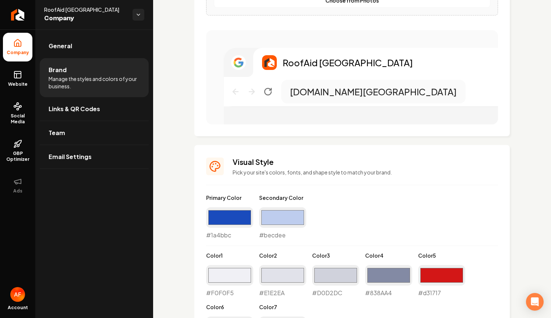
scroll to position [512, 0]
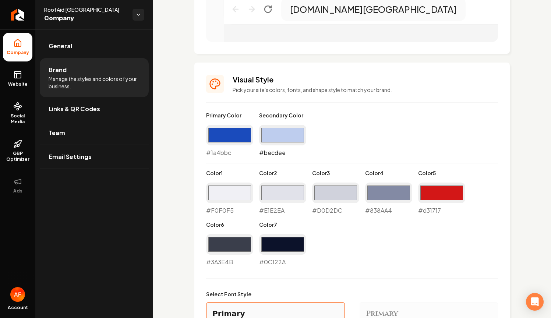
click at [276, 137] on input "#becdee" at bounding box center [282, 135] width 47 height 21
type input "#709dff"
click at [370, 122] on div "Primary Color #1a4bbc #1a4bbc Secondary Color #709dff #709dff Color 1 #f0f0f5 #…" at bounding box center [352, 189] width 292 height 155
click at [271, 137] on input "#709dff" at bounding box center [282, 135] width 47 height 21
click at [420, 131] on div "Primary Color #1a4bbc #1a4bbc Secondary Color #709dff #709dff Color 1 #f0f0f5 #…" at bounding box center [352, 189] width 292 height 155
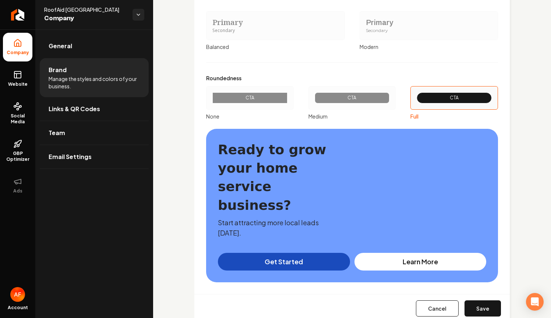
scroll to position [858, 0]
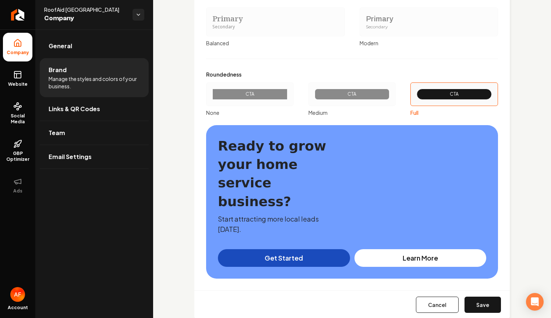
click at [482, 296] on div "Cancel Save" at bounding box center [351, 304] width 315 height 28
click at [483, 297] on button "Save" at bounding box center [483, 305] width 36 height 16
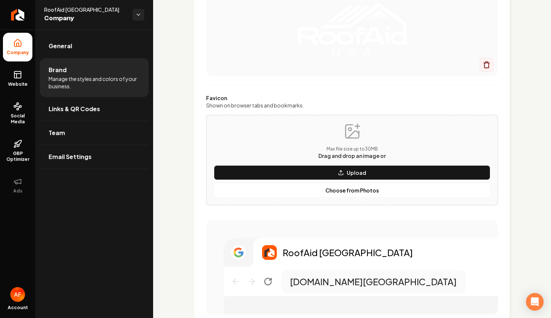
type input "#f0f0f5"
type input "#e1e2ea"
type input "#d0d2dc"
type input "#838aa4"
type input "#3a3e4b"
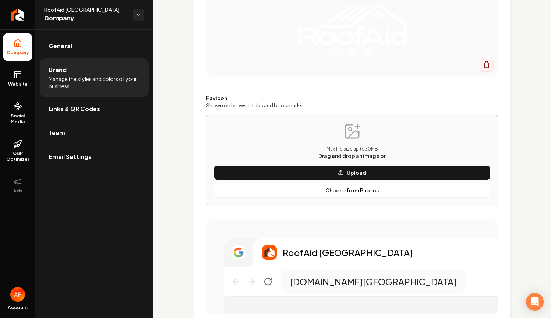
type input "#0c122a"
click at [13, 85] on span "Website" at bounding box center [17, 84] width 25 height 6
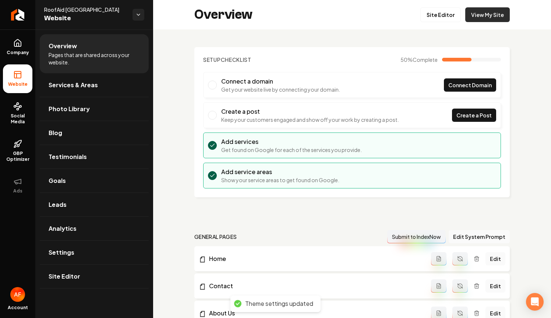
click at [476, 17] on link "View My Site" at bounding box center [487, 14] width 45 height 15
click at [18, 10] on icon "Return to dashboard" at bounding box center [18, 15] width 12 height 12
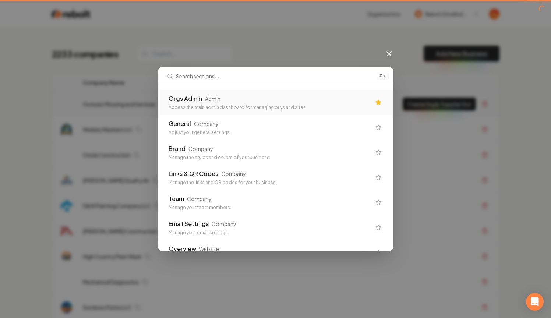
click at [229, 105] on div "Access the main admin dashboard for managing orgs and sites" at bounding box center [270, 108] width 202 height 6
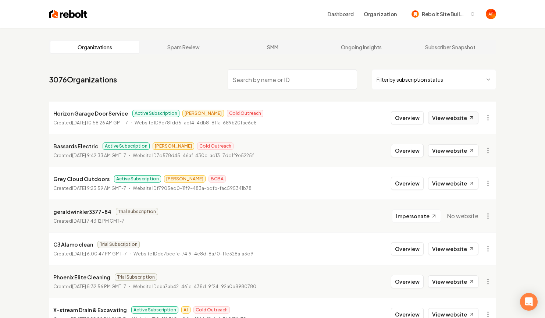
click at [440, 121] on link "View website" at bounding box center [453, 118] width 50 height 13
click at [464, 146] on link "View website" at bounding box center [453, 150] width 50 height 13
